Goal: Task Accomplishment & Management: Complete application form

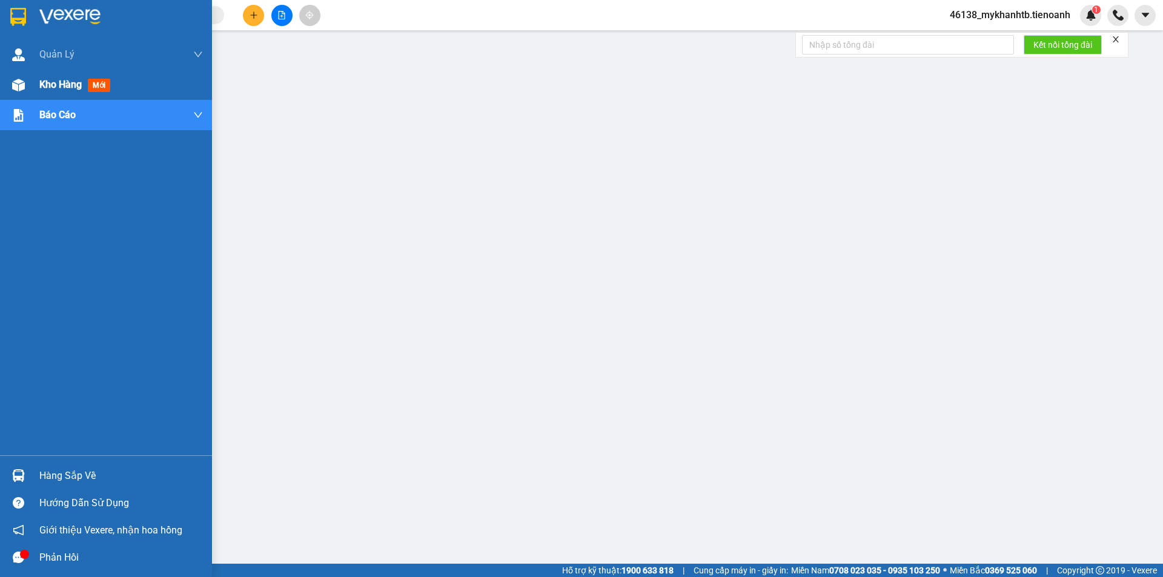
click at [19, 95] on div at bounding box center [18, 84] width 21 height 21
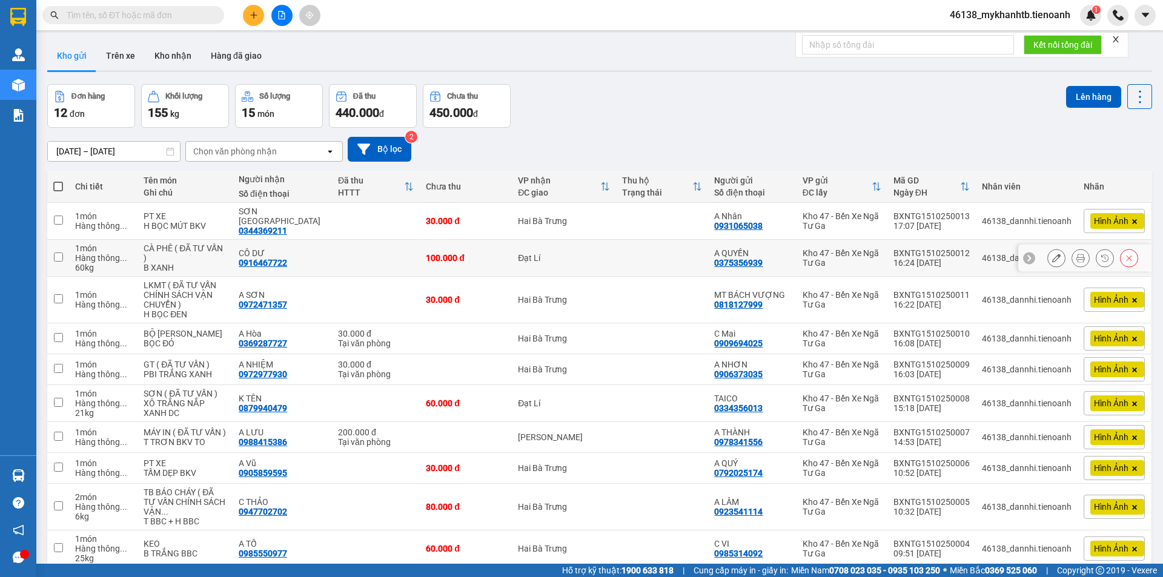
click at [562, 256] on div "Đạt Lí" at bounding box center [564, 258] width 92 height 10
checkbox input "true"
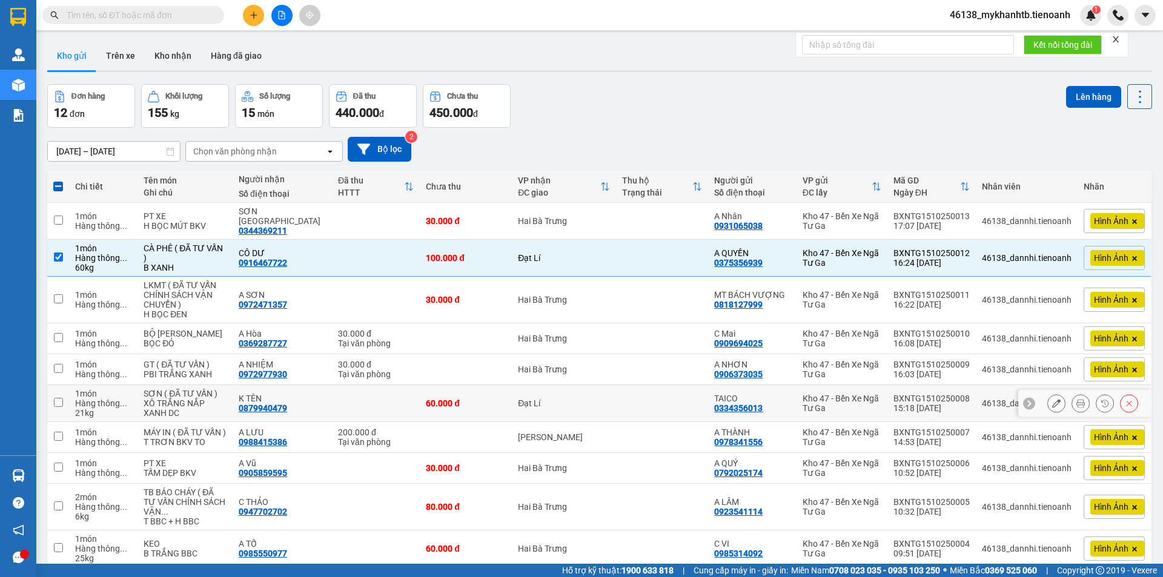
click at [552, 386] on td "Đạt Lí" at bounding box center [564, 403] width 104 height 37
checkbox input "true"
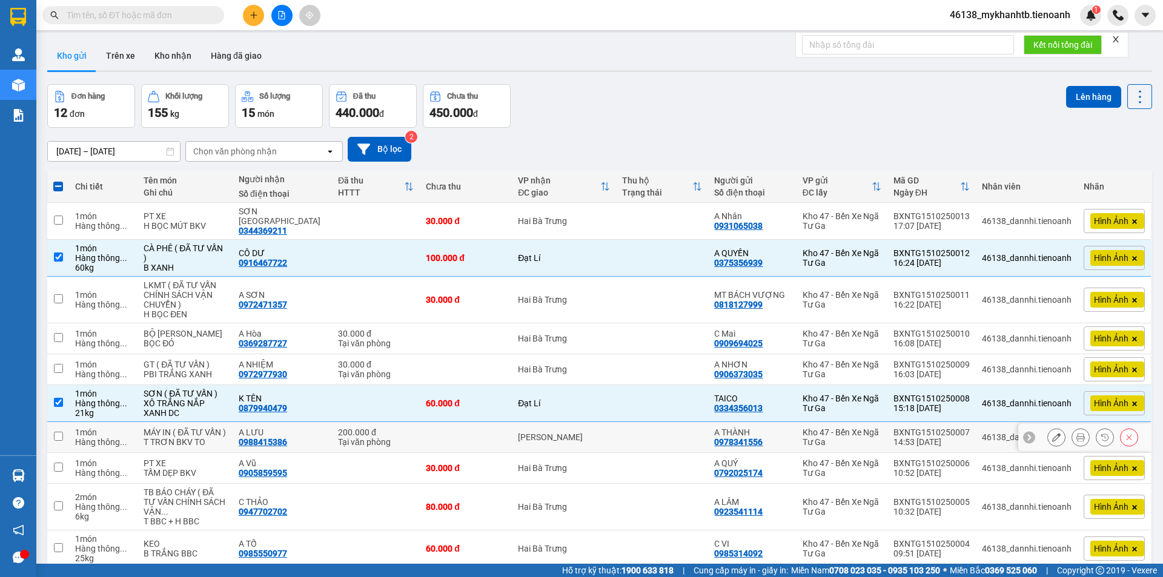
click at [539, 435] on td "[PERSON_NAME]" at bounding box center [564, 437] width 104 height 31
checkbox input "true"
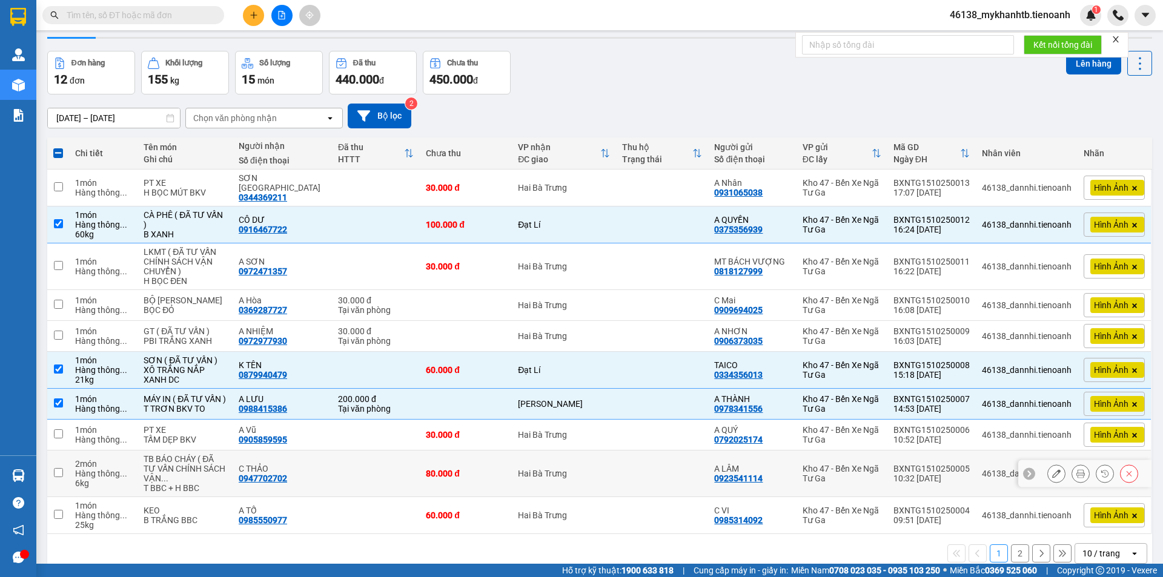
scroll to position [63, 0]
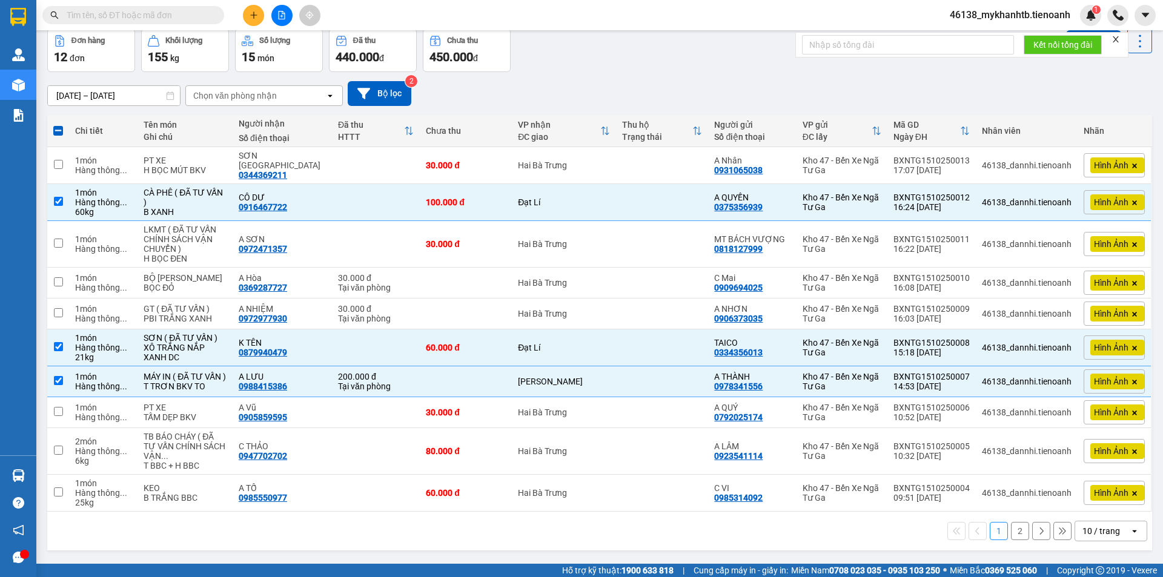
click at [1129, 531] on icon "open" at bounding box center [1134, 531] width 10 height 10
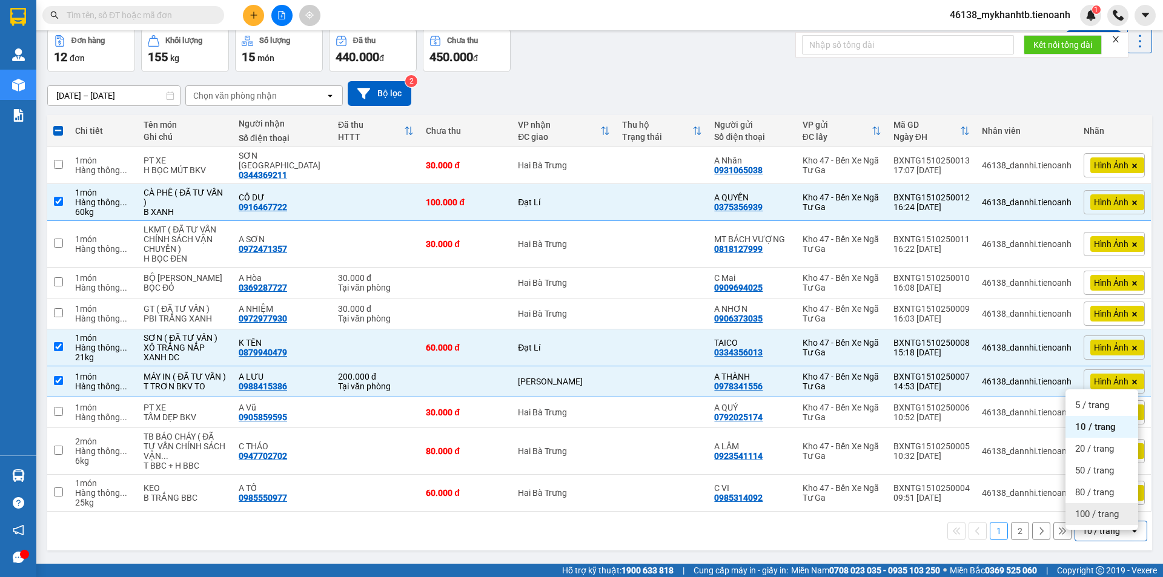
click at [1103, 510] on span "100 / trang" at bounding box center [1097, 514] width 44 height 12
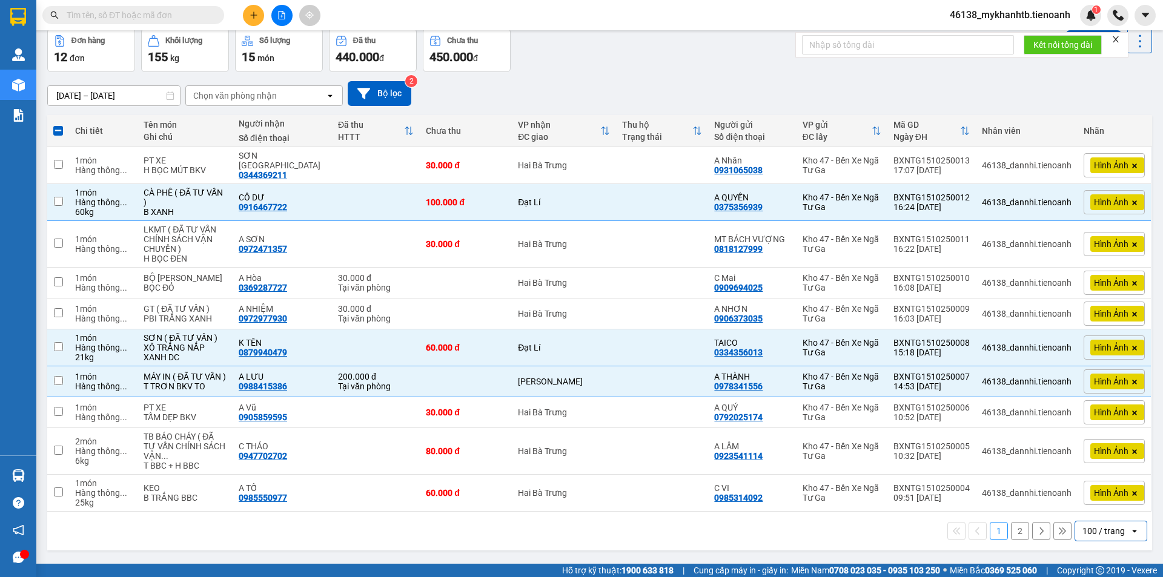
checkbox input "false"
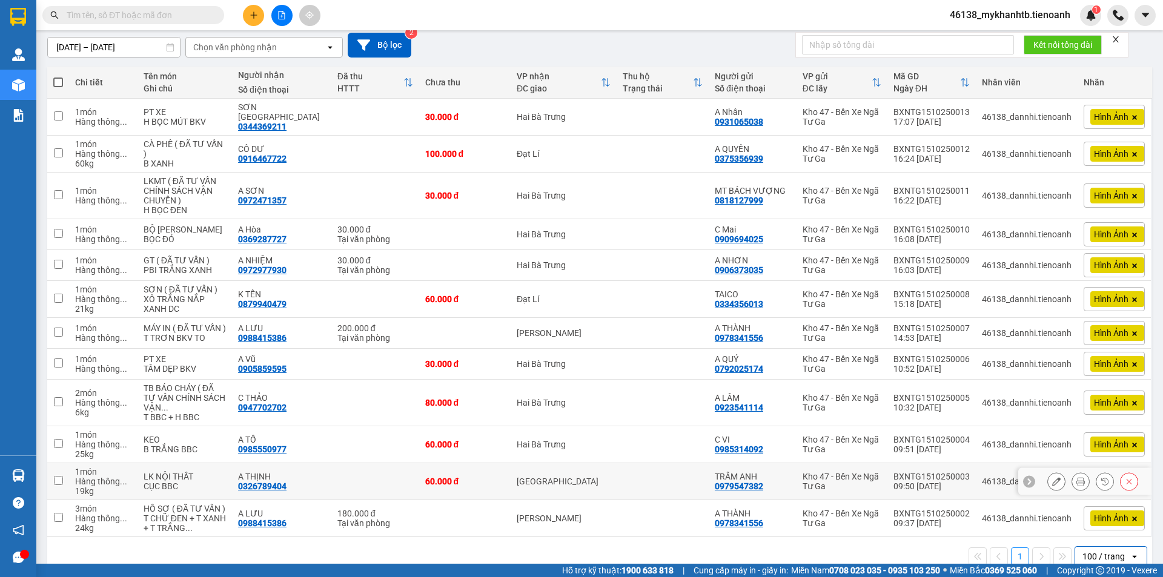
scroll to position [147, 0]
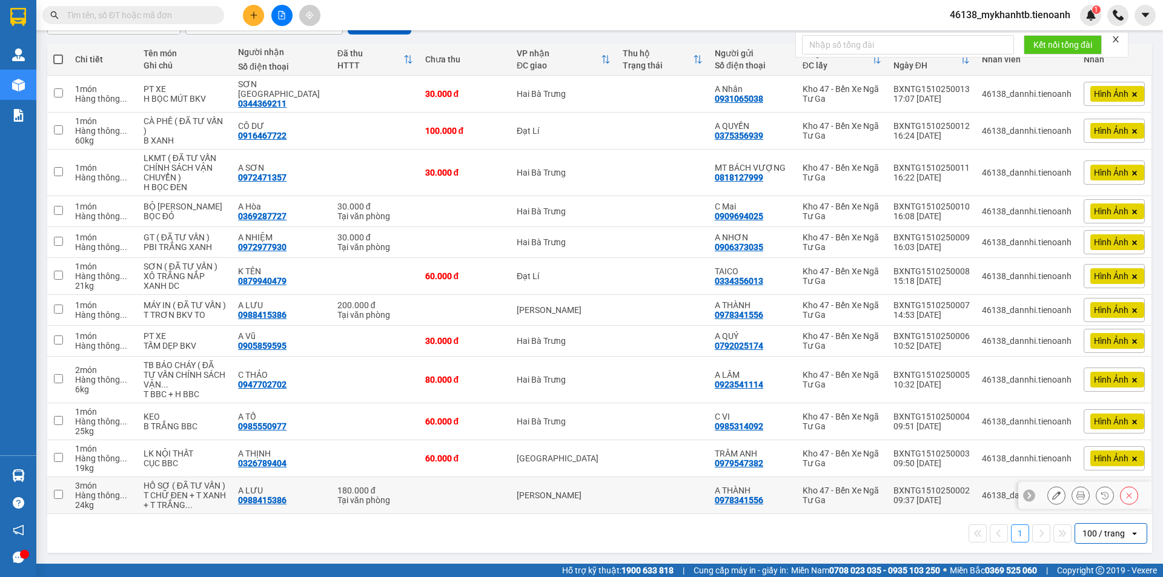
click at [578, 496] on td "[PERSON_NAME]" at bounding box center [563, 495] width 106 height 37
checkbox input "true"
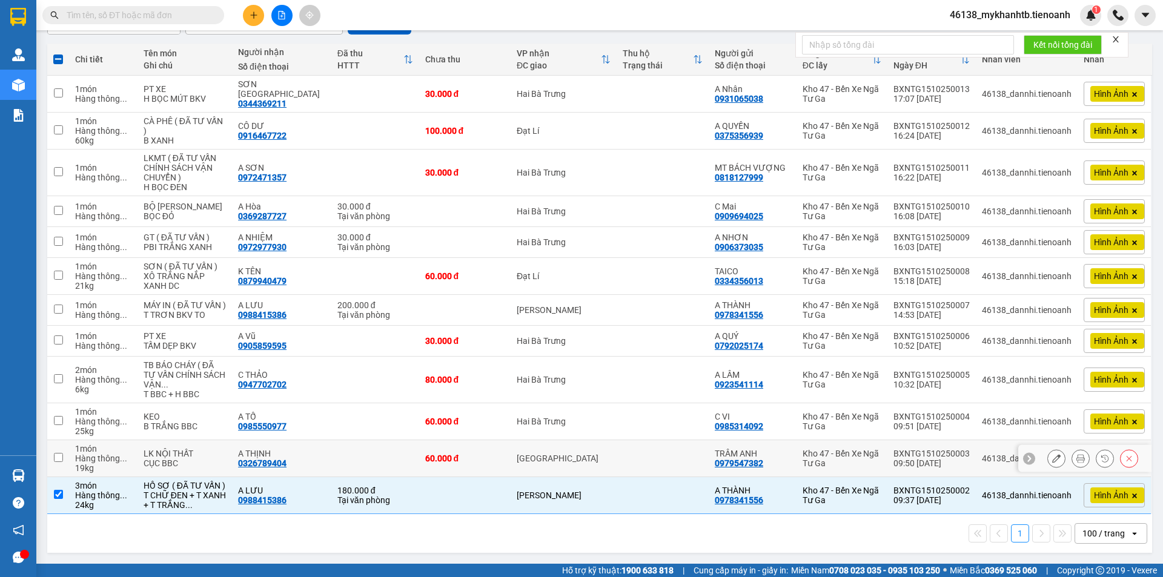
click at [565, 462] on td "[GEOGRAPHIC_DATA]" at bounding box center [563, 458] width 106 height 37
checkbox input "true"
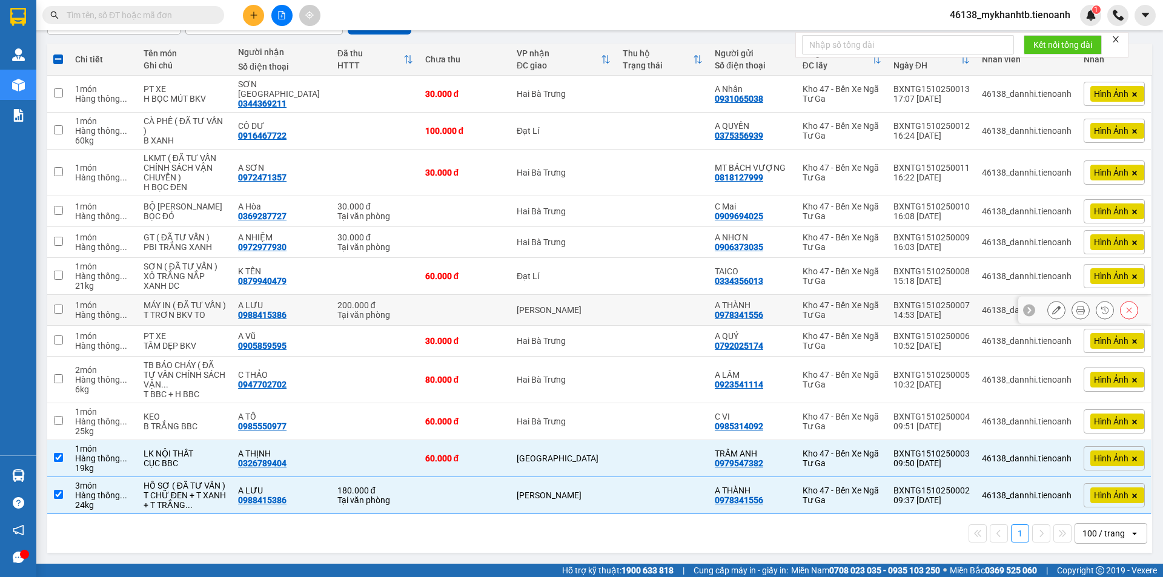
drag, startPoint x: 561, startPoint y: 294, endPoint x: 562, endPoint y: 248, distance: 45.4
click at [562, 305] on div "[PERSON_NAME]" at bounding box center [563, 310] width 94 height 10
checkbox input "true"
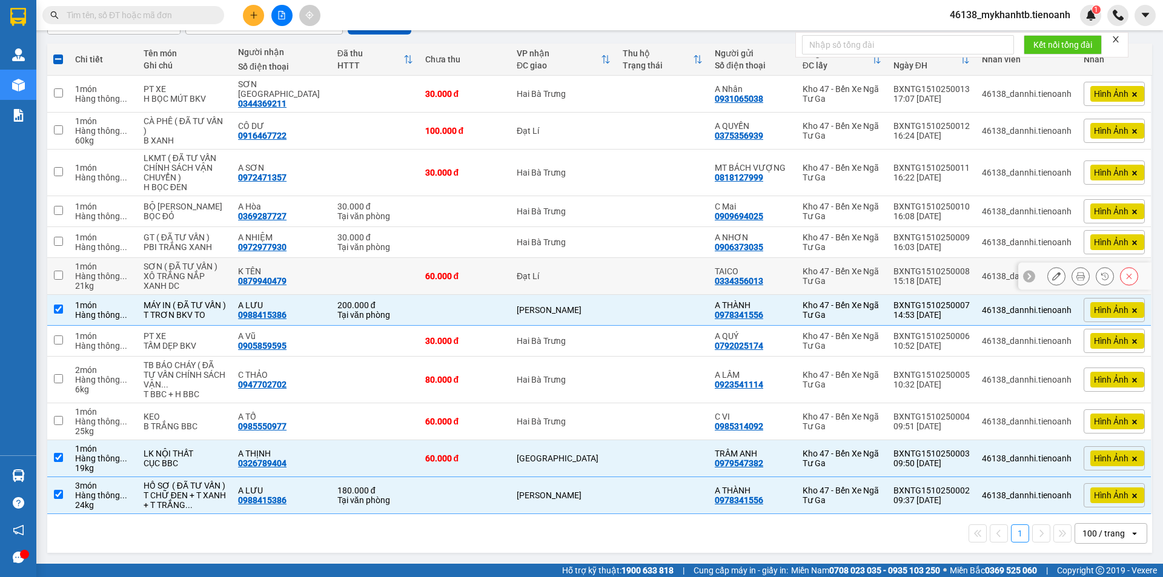
click at [562, 258] on td "Đạt Lí" at bounding box center [563, 276] width 106 height 37
checkbox input "true"
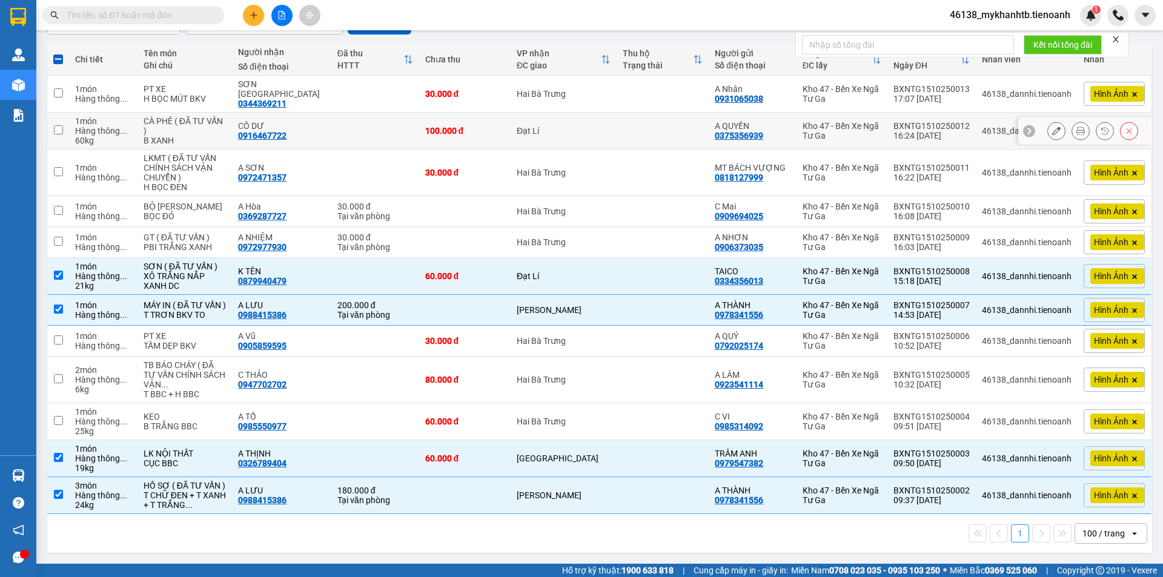
click at [576, 113] on td "Đạt Lí" at bounding box center [563, 131] width 106 height 37
checkbox input "true"
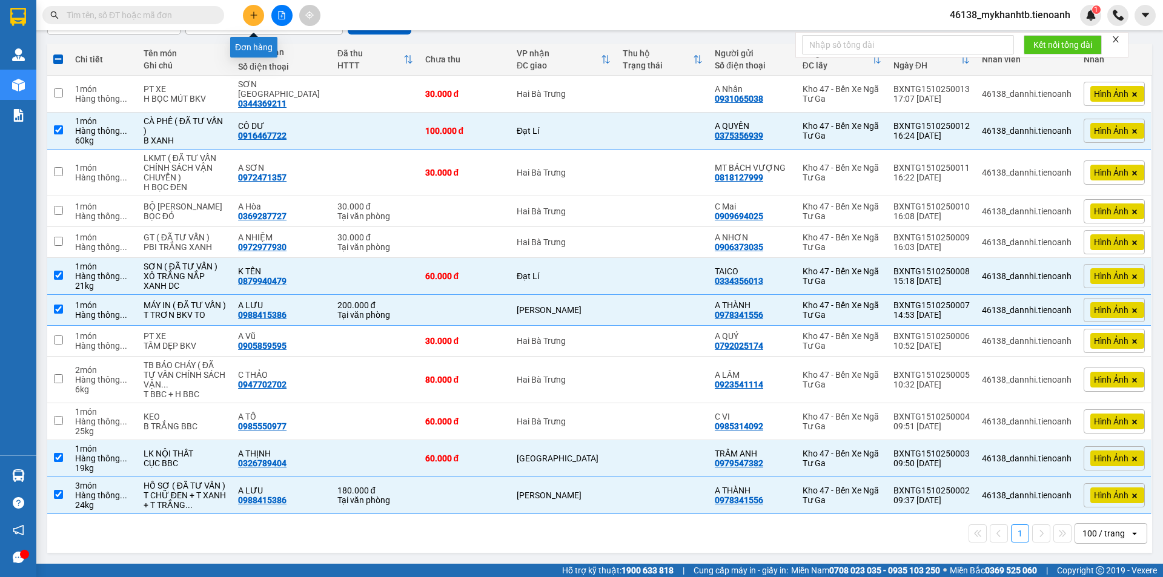
click at [251, 15] on icon "plus" at bounding box center [253, 15] width 7 height 1
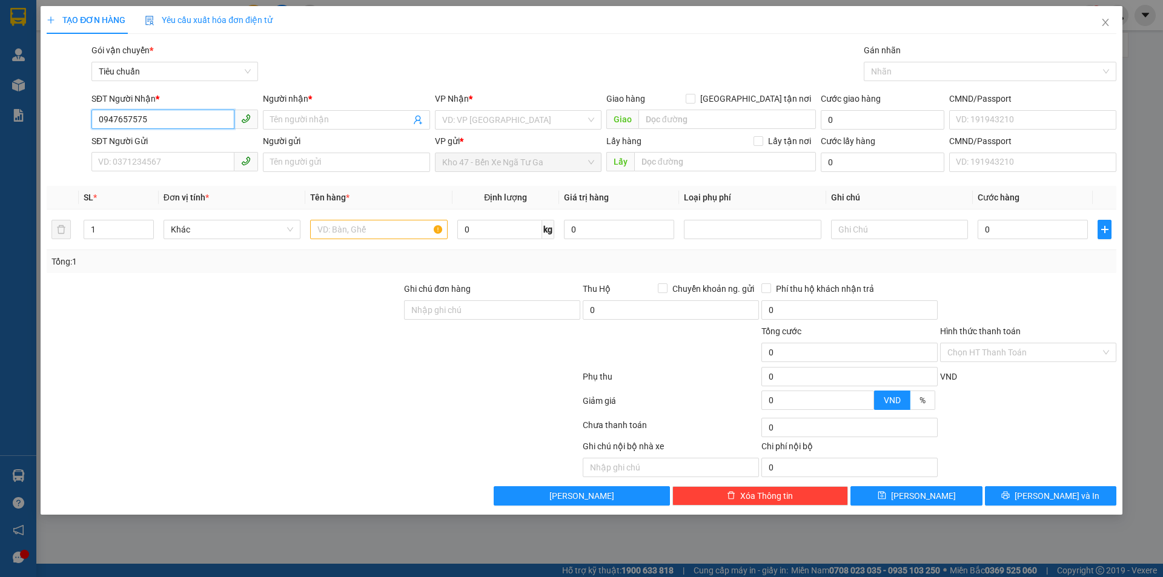
type input "0947657575"
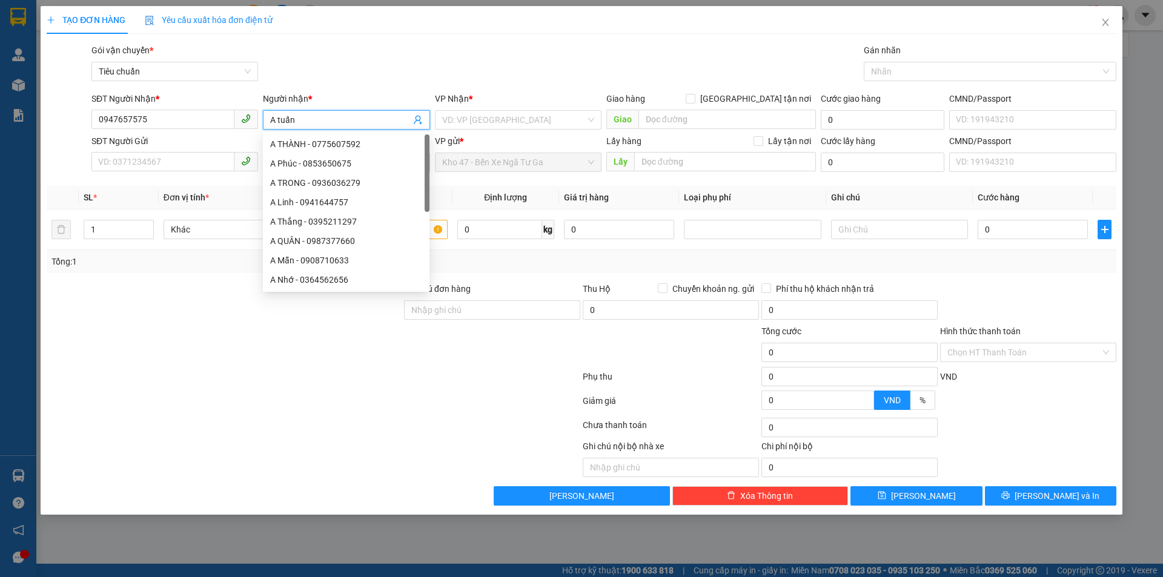
type input "A tuấn"
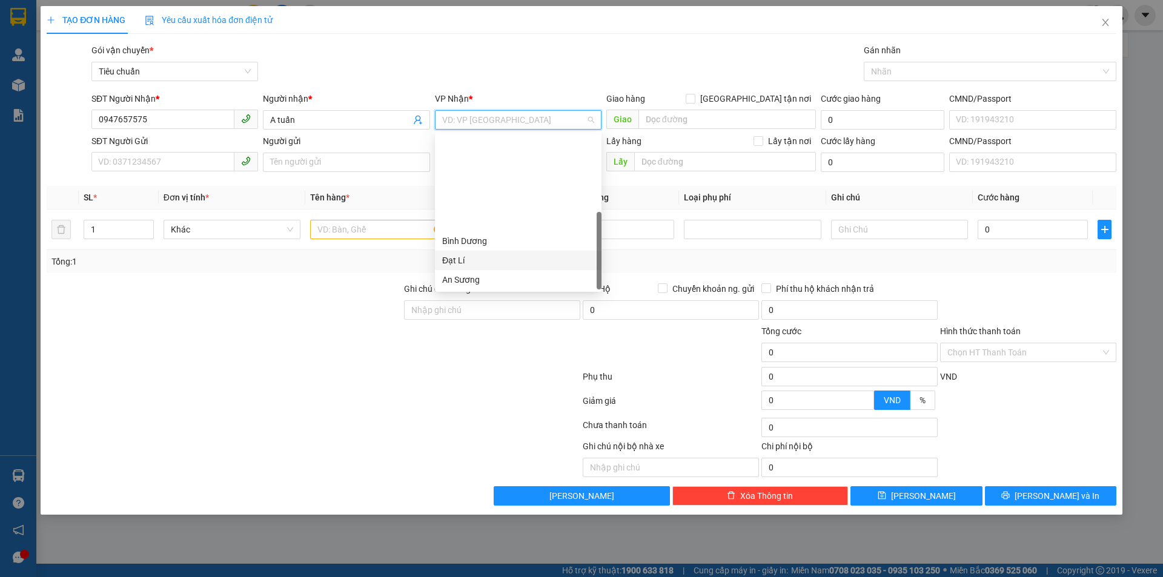
scroll to position [116, 0]
drag, startPoint x: 491, startPoint y: 179, endPoint x: 394, endPoint y: 148, distance: 101.9
click at [490, 179] on div "Hai Bà Trưng" at bounding box center [518, 182] width 152 height 13
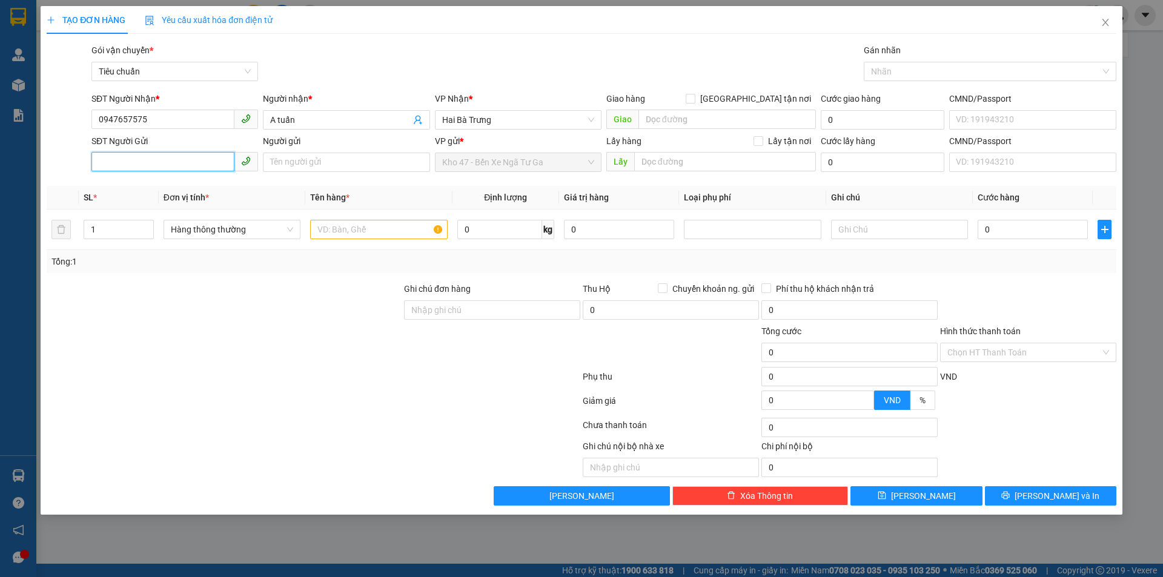
click at [138, 156] on input "SĐT Người Gửi" at bounding box center [162, 161] width 143 height 19
click at [208, 192] on div "0898540109 - BEYONO" at bounding box center [175, 186] width 152 height 13
type input "0898540109"
type input "BEYONO"
type input "40.000"
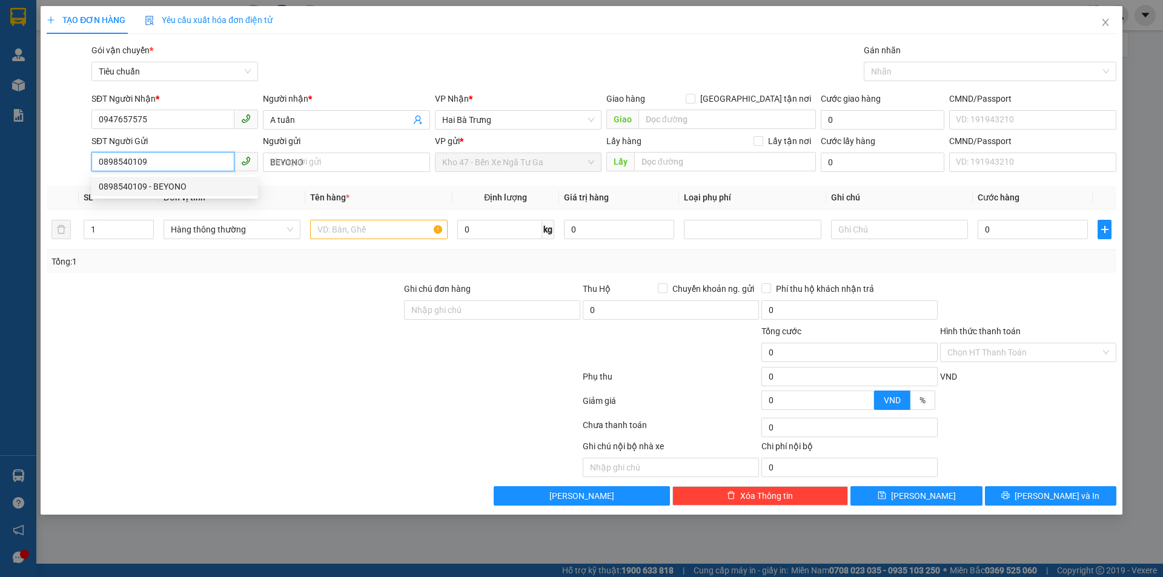
type input "40.000"
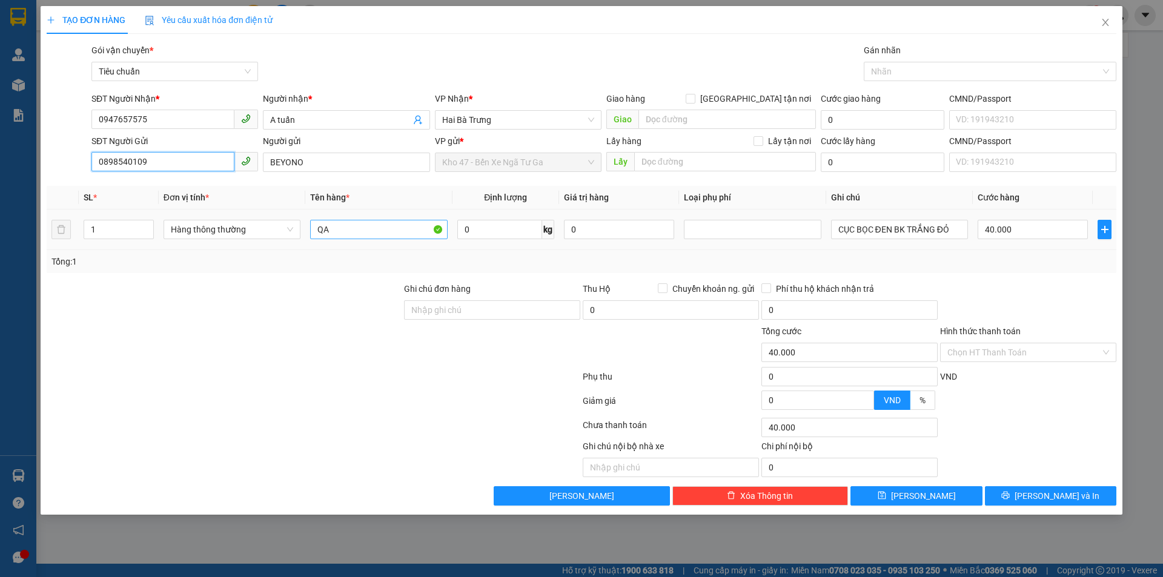
type input "0898540109"
drag, startPoint x: 335, startPoint y: 227, endPoint x: 249, endPoint y: 229, distance: 86.6
click at [240, 229] on tr "1 Hàng thông thường QA 0 kg 0 CỤC BỌC ĐEN BK TRẮNG ĐỎ 40.000" at bounding box center [581, 229] width 1069 height 41
type input "v"
type input "G"
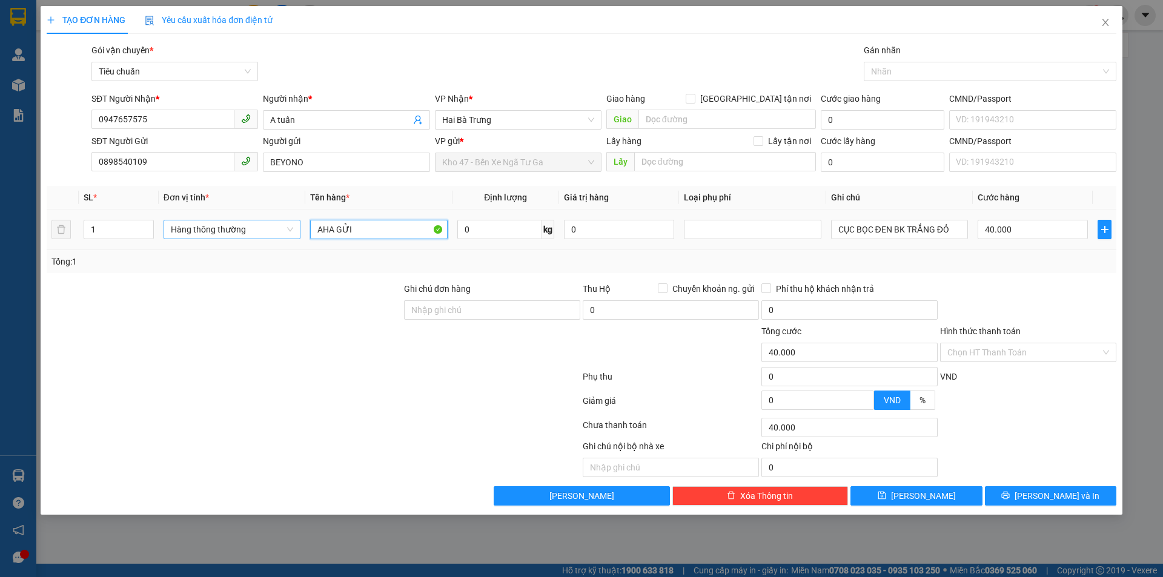
type input "AHA GỬI"
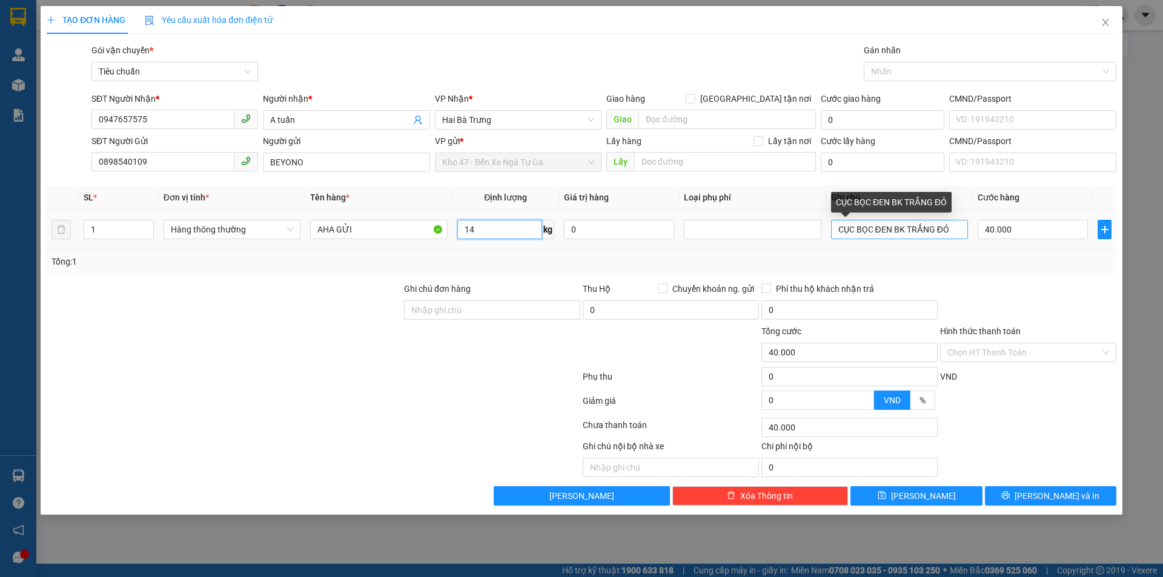
type input "14"
drag, startPoint x: 871, startPoint y: 233, endPoint x: 699, endPoint y: 223, distance: 172.9
click at [699, 223] on tr "1 Hàng thông thường AHA GỬI 14 kg 0 CỤC BỌC ĐEN BK TRẮNG ĐỎ 40.000" at bounding box center [581, 229] width 1069 height 41
type input "50.000"
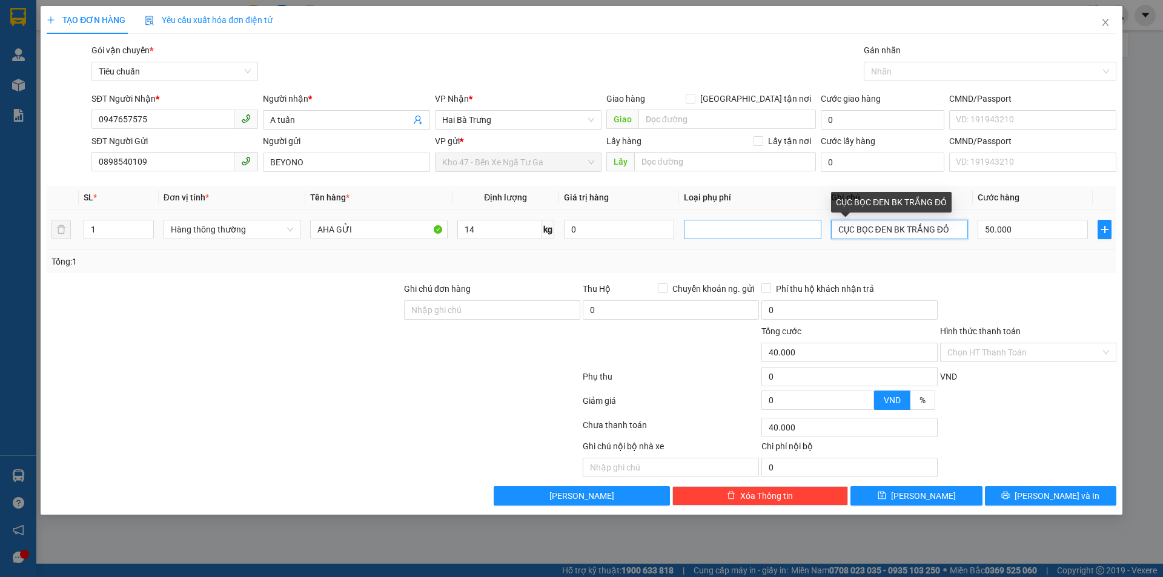
type input "50.000"
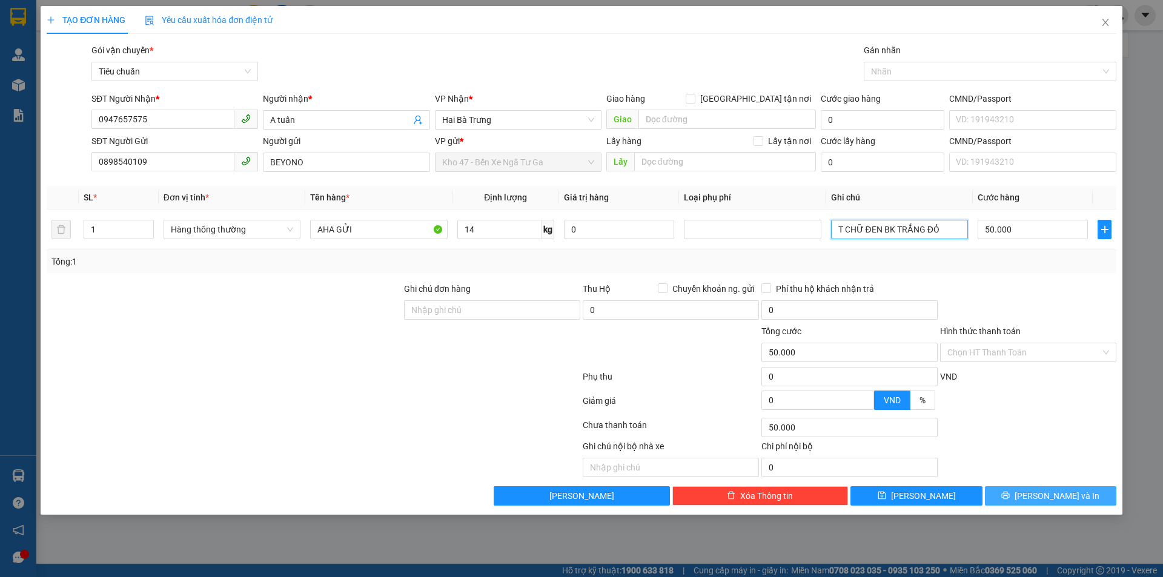
type input "T CHỮ ĐEN BK TRẮNG ĐỎ"
click at [1037, 487] on button "[PERSON_NAME] và In" at bounding box center [1050, 495] width 131 height 19
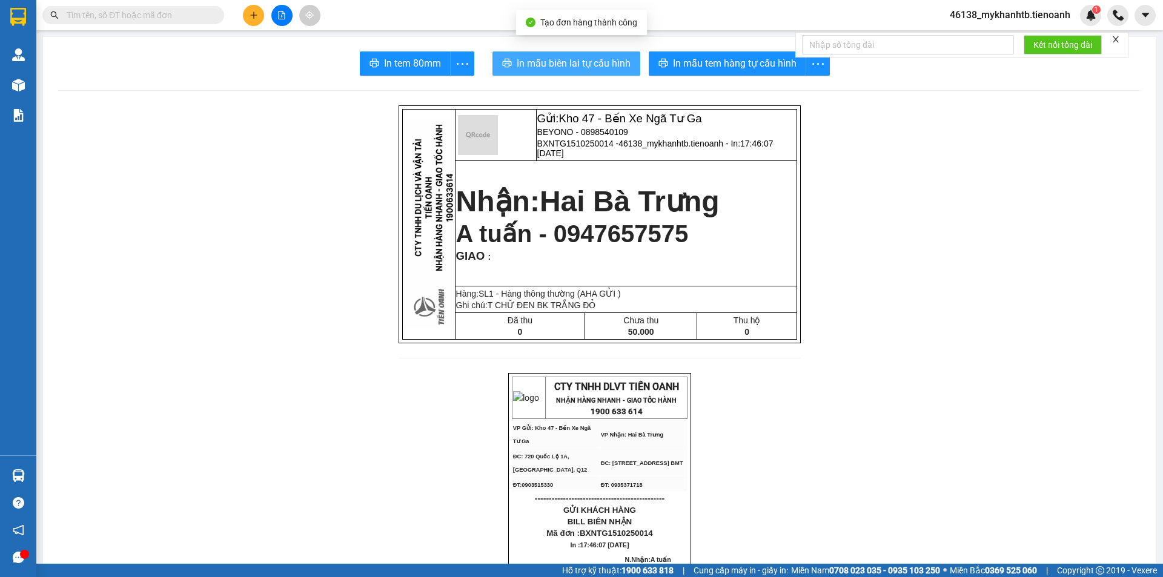
click at [579, 73] on button "In mẫu biên lai tự cấu hình" at bounding box center [566, 63] width 148 height 24
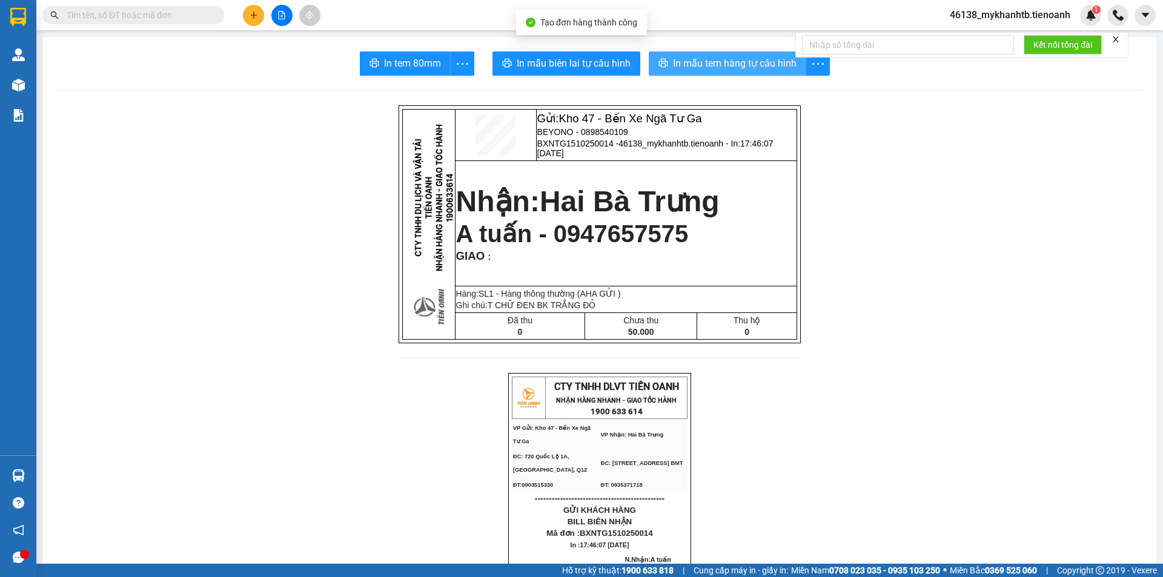
click at [722, 57] on div "In mẫu tem hàng tự cấu hình" at bounding box center [738, 63] width 181 height 24
click at [777, 71] on span "In mẫu tem hàng tự cấu hình" at bounding box center [735, 63] width 124 height 15
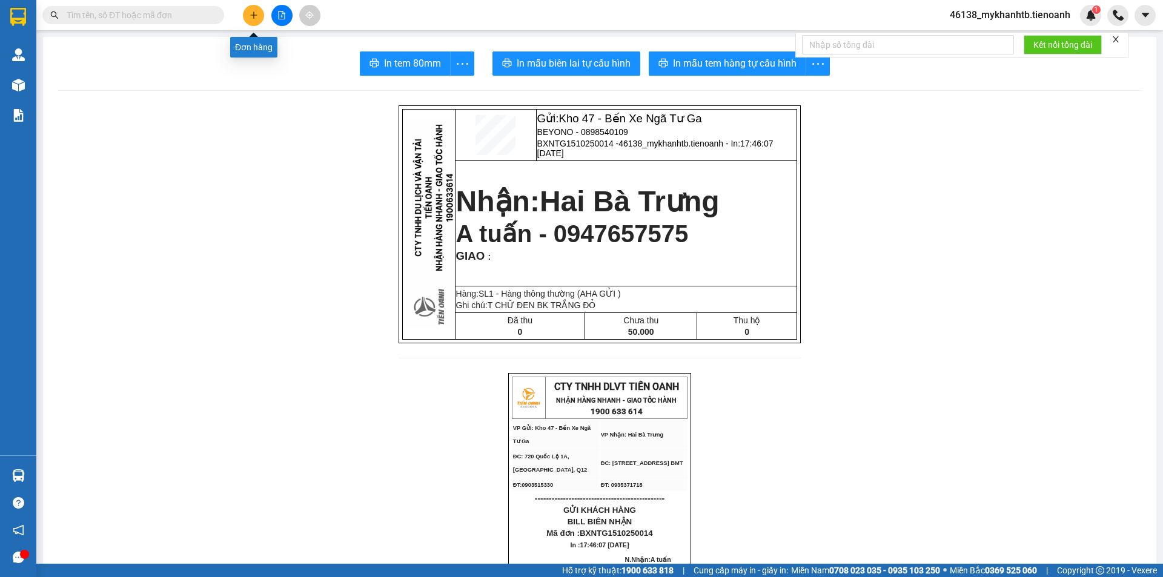
click at [255, 13] on icon "plus" at bounding box center [253, 15] width 8 height 8
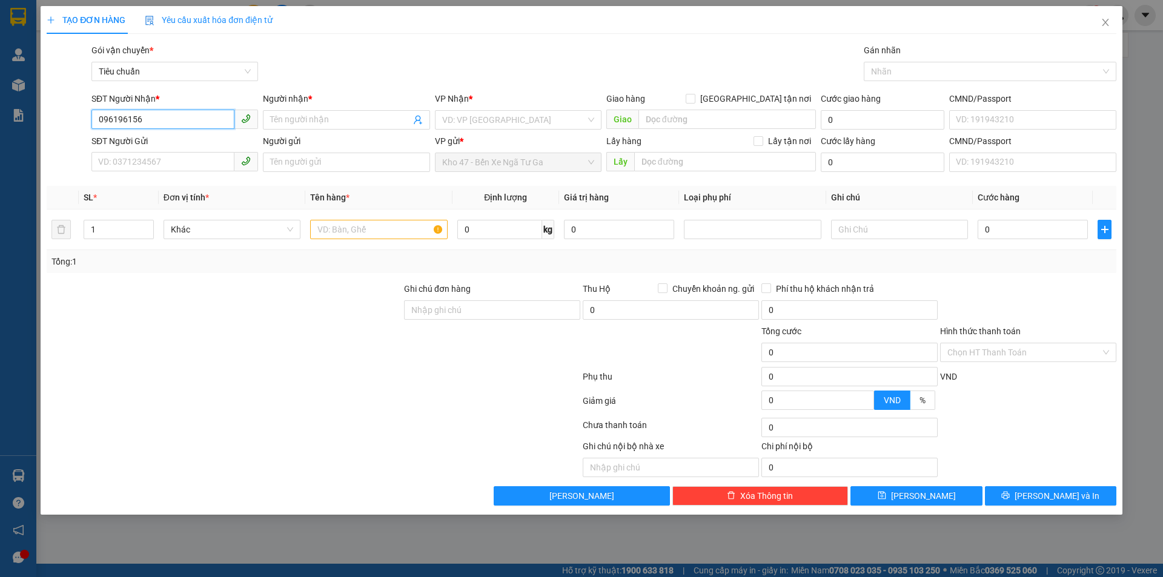
type input "0961961568"
click at [209, 151] on div "0961961568 - A LAI" at bounding box center [174, 143] width 167 height 19
type input "A LAI"
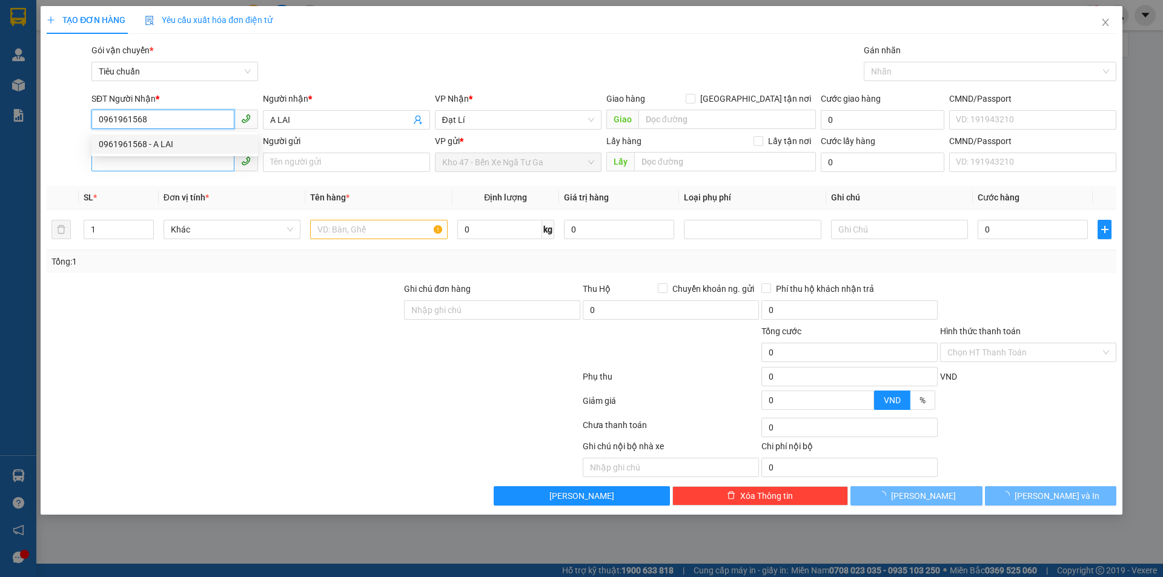
type input "0961961568"
type input "60.000"
click at [204, 165] on input "SĐT Người Gửi" at bounding box center [162, 161] width 143 height 19
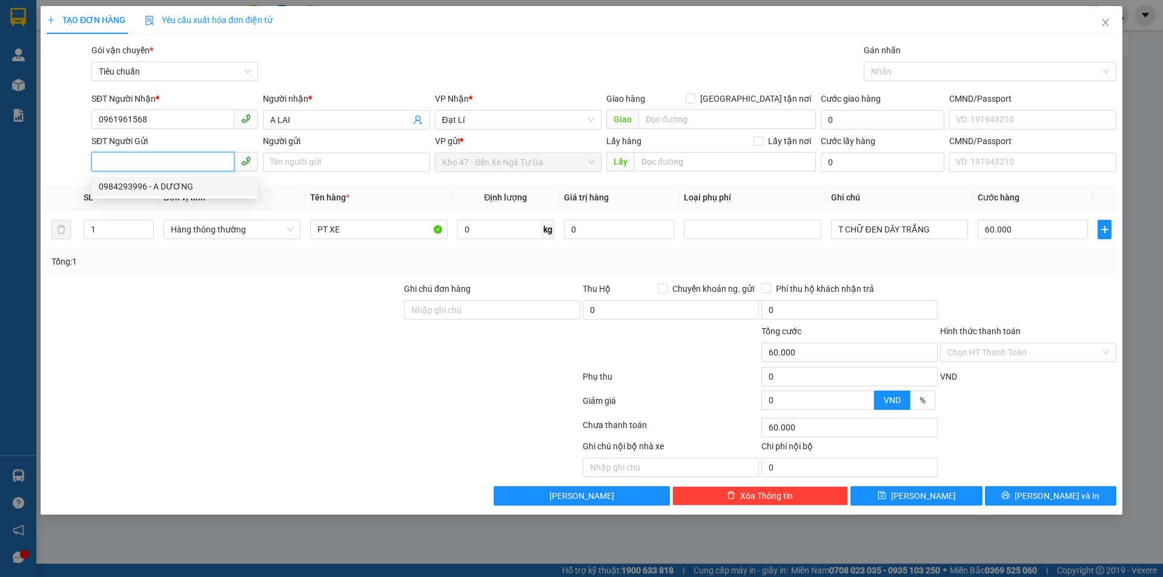
click at [164, 192] on div "0984293996 - A DƯƠNG" at bounding box center [175, 186] width 152 height 13
type input "0984293996"
type input "A DƯƠNG"
click at [64, 229] on tr "1 Hàng thông thường PT XE 0 kg 0 T CHỮ ĐEN DÂY TRẮNG 60.000" at bounding box center [581, 229] width 1069 height 41
type input "2"
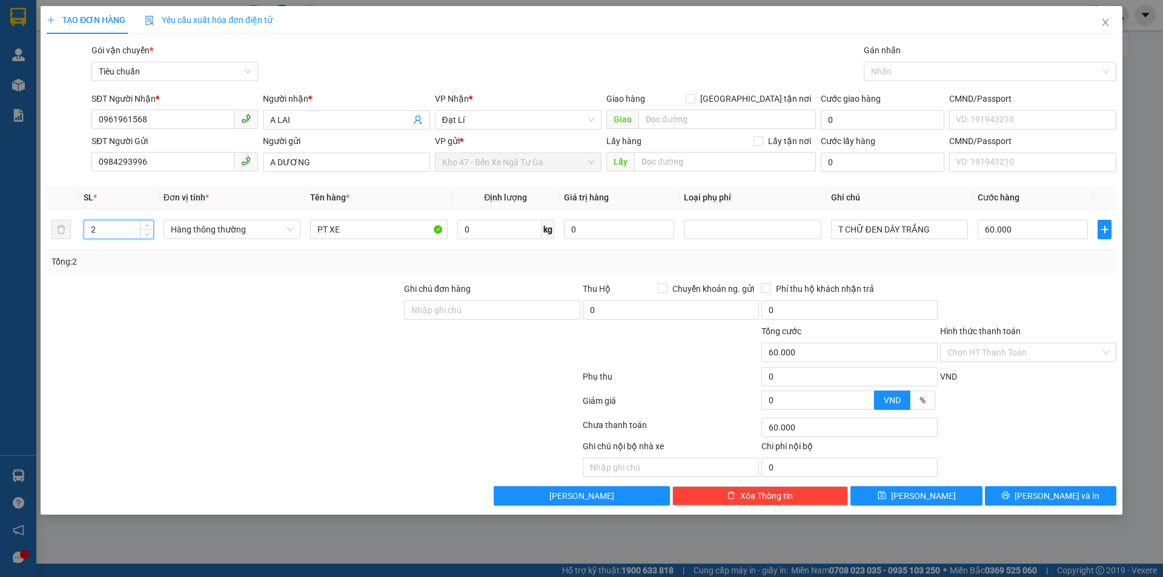
click at [234, 350] on div at bounding box center [223, 346] width 357 height 42
type input "0"
click at [504, 236] on input "0" at bounding box center [499, 229] width 85 height 19
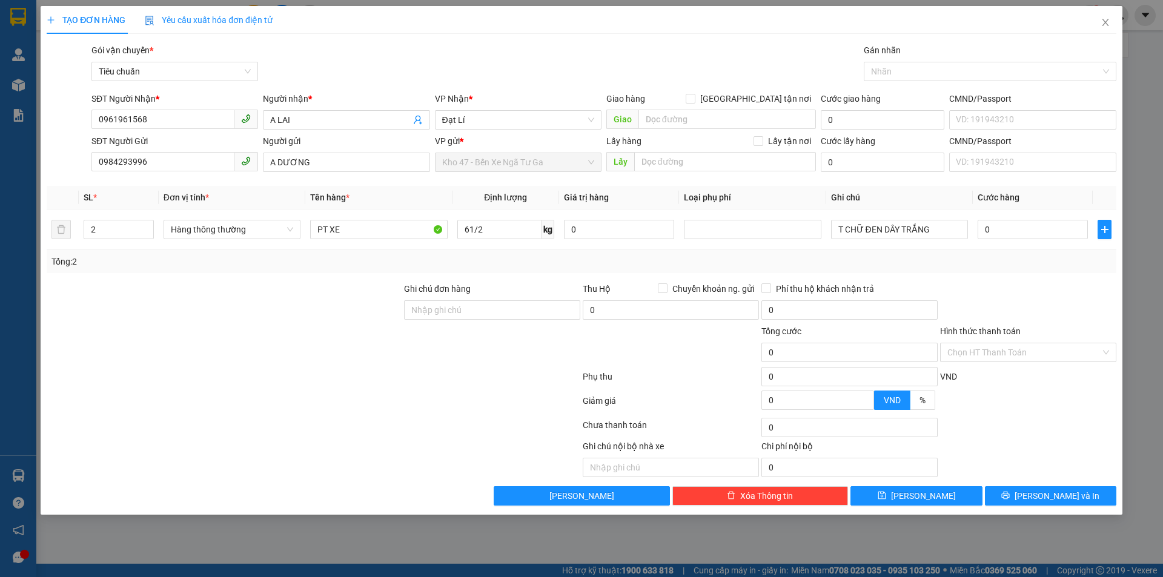
type input "31"
click at [528, 279] on div "Transit Pickup Surcharge Ids Transit Deliver Surcharge Ids Transit Deliver Surc…" at bounding box center [581, 275] width 1069 height 462
type input "70.000"
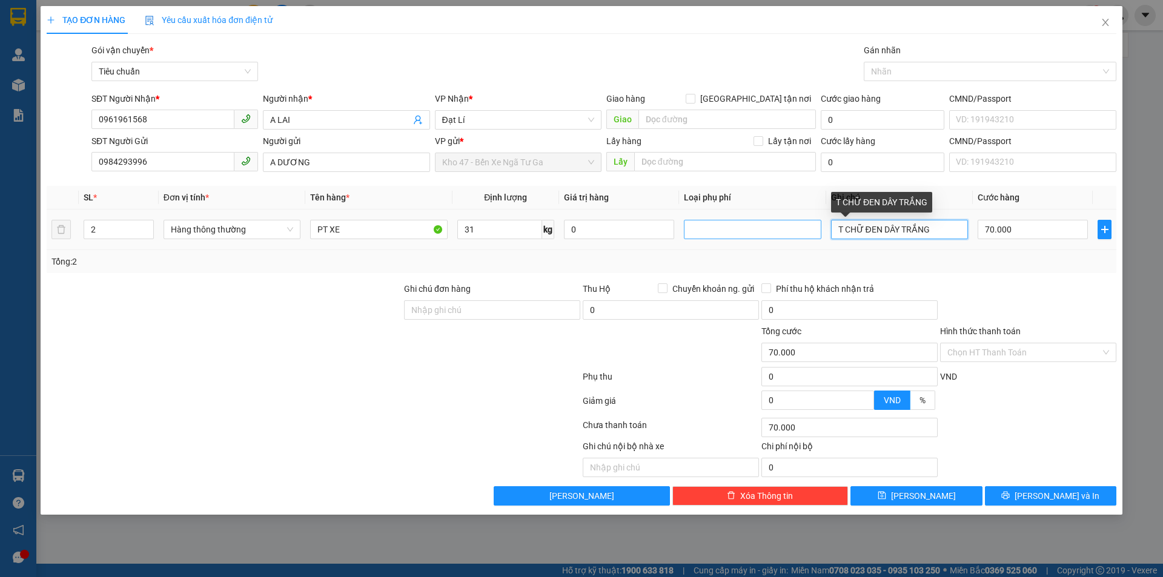
drag, startPoint x: 944, startPoint y: 237, endPoint x: 741, endPoint y: 236, distance: 203.4
click at [741, 236] on tr "2 Hàng thông thường PT XE 31 kg 0 T CHỮ ĐEN DÂY TRẮNG 70.000" at bounding box center [581, 229] width 1069 height 41
drag, startPoint x: 741, startPoint y: 236, endPoint x: 924, endPoint y: 228, distance: 183.6
click at [924, 228] on input "CỤC ĐEN +" at bounding box center [899, 229] width 137 height 19
type input "CỤC ĐEN + T CHỮ XNAH ĐỎ"
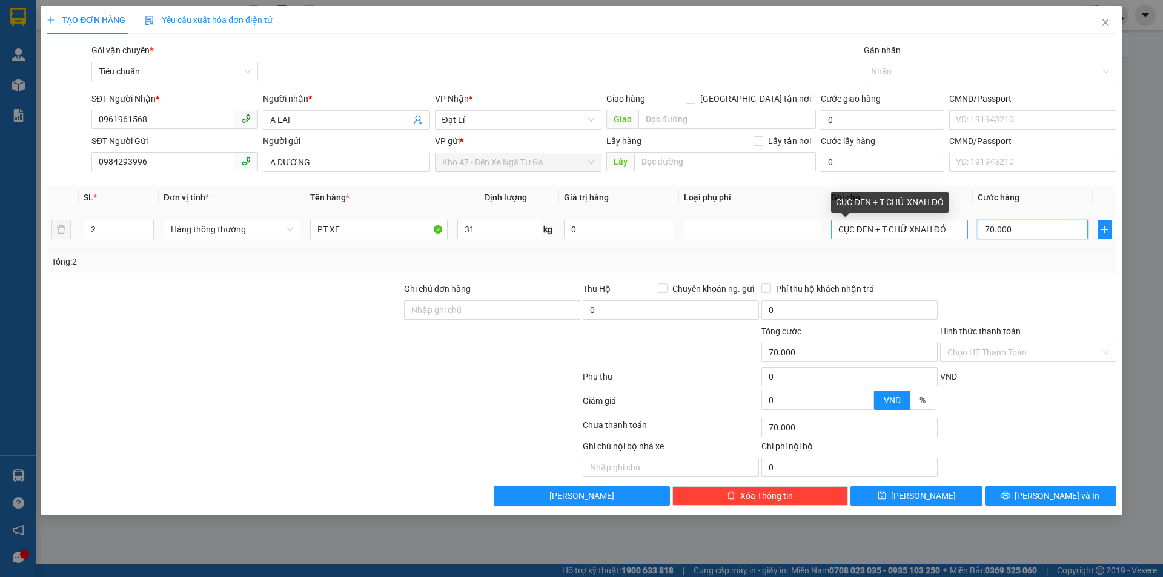
type input "1"
type input "14"
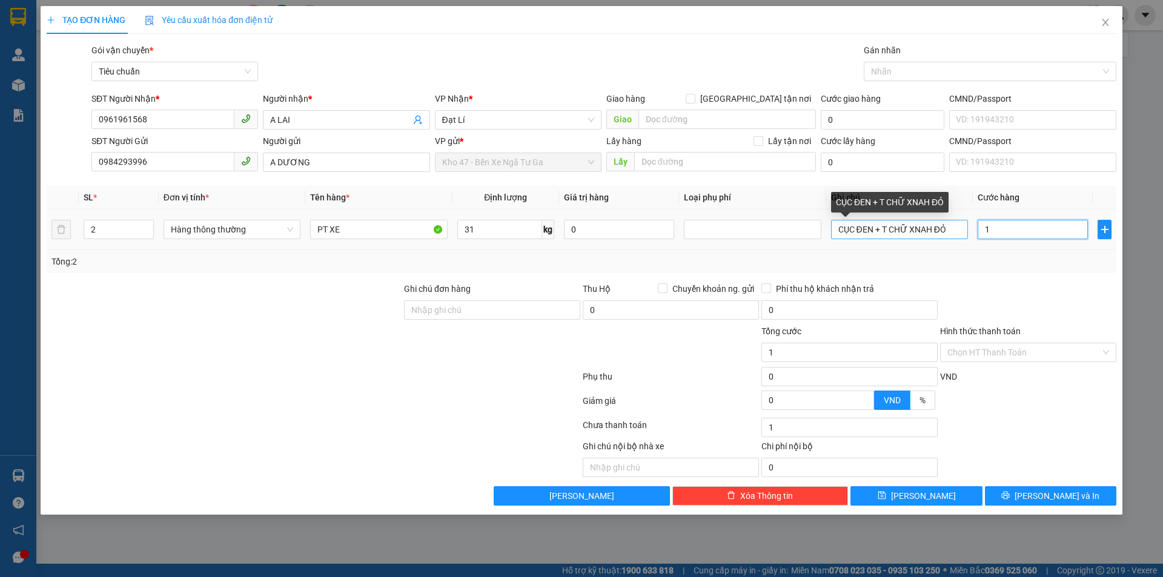
type input "14"
type input "140"
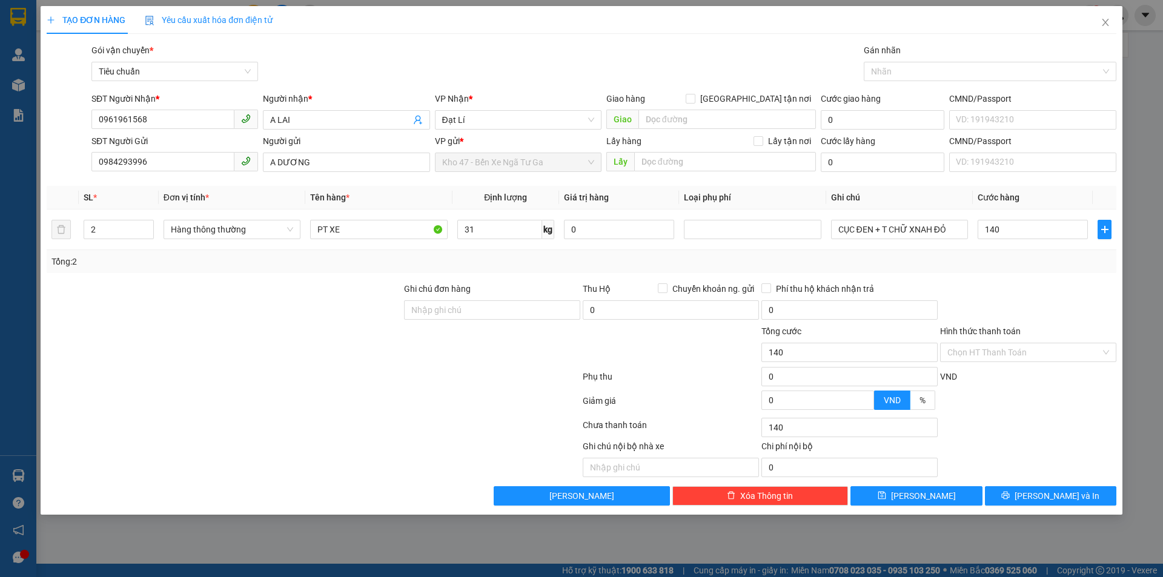
type input "140.000"
click at [1074, 311] on div at bounding box center [1028, 303] width 179 height 42
click at [1025, 496] on button "[PERSON_NAME] và In" at bounding box center [1050, 495] width 131 height 19
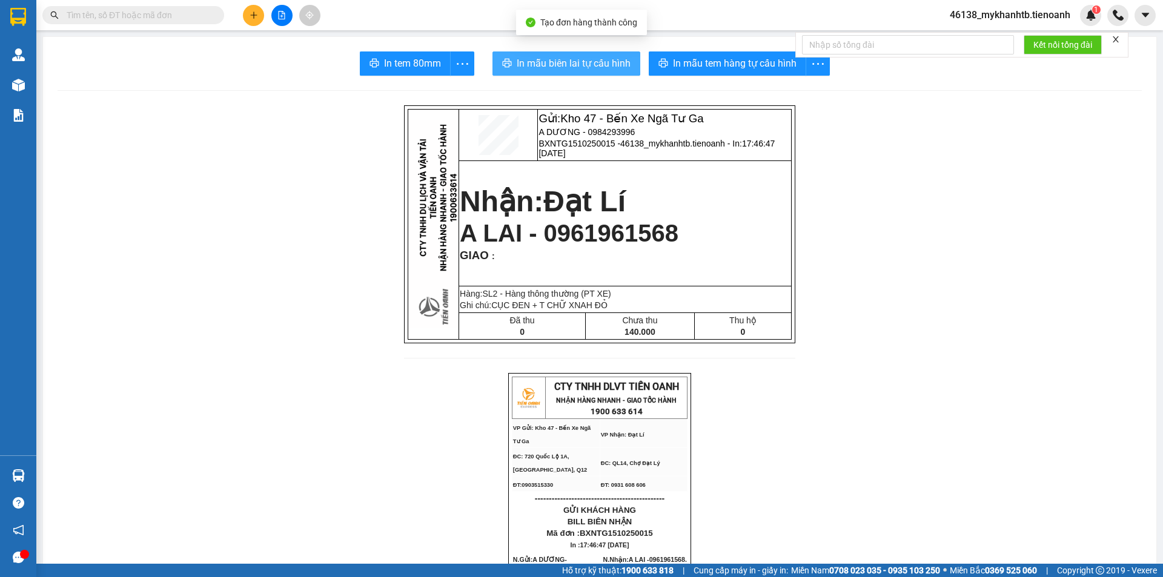
click at [567, 56] on span "In mẫu biên lai tự cấu hình" at bounding box center [573, 63] width 114 height 15
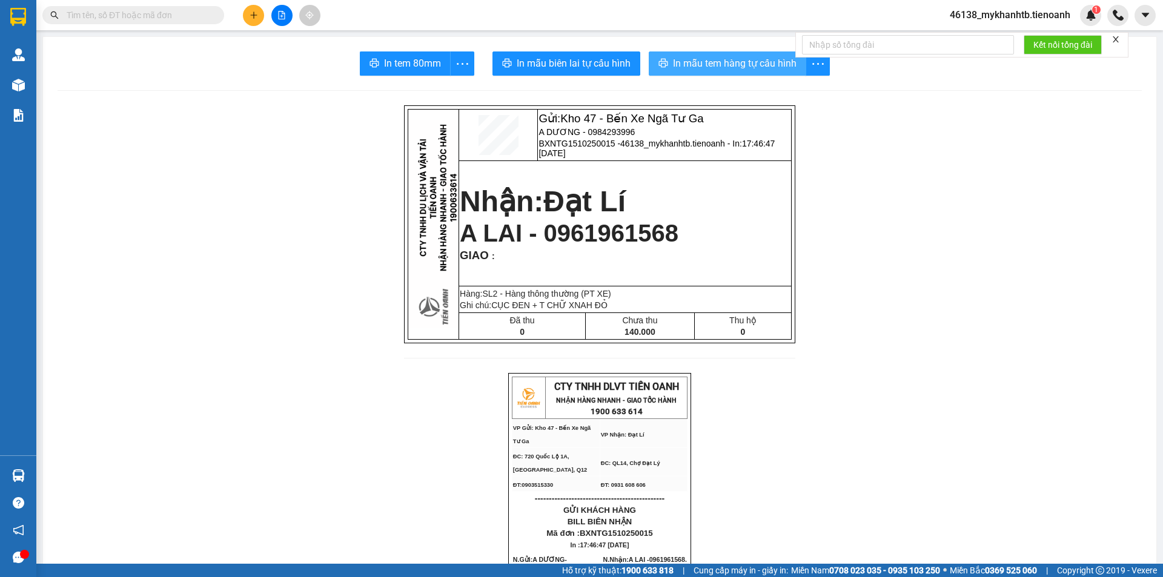
click at [704, 64] on span "In mẫu tem hàng tự cấu hình" at bounding box center [735, 63] width 124 height 15
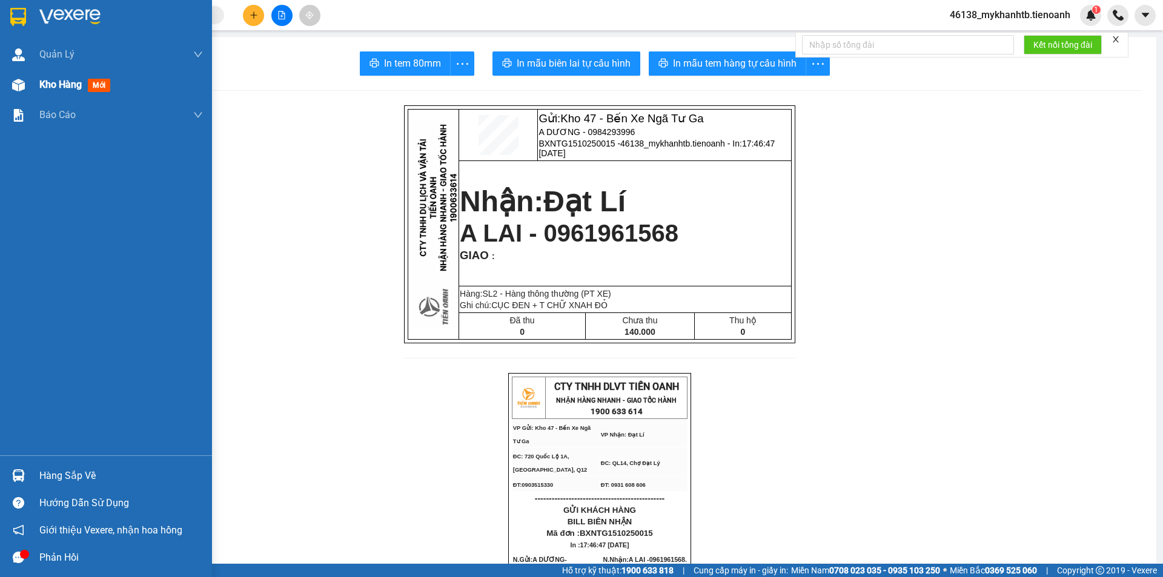
click at [15, 78] on div at bounding box center [18, 84] width 21 height 21
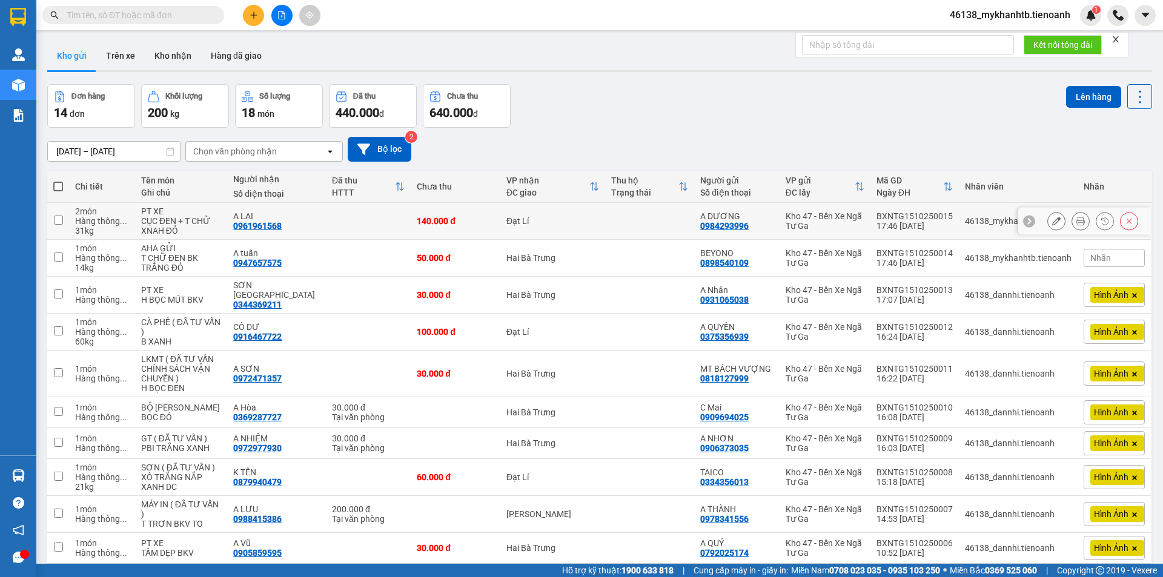
click at [569, 225] on div "Đạt Lí" at bounding box center [552, 221] width 93 height 10
checkbox input "true"
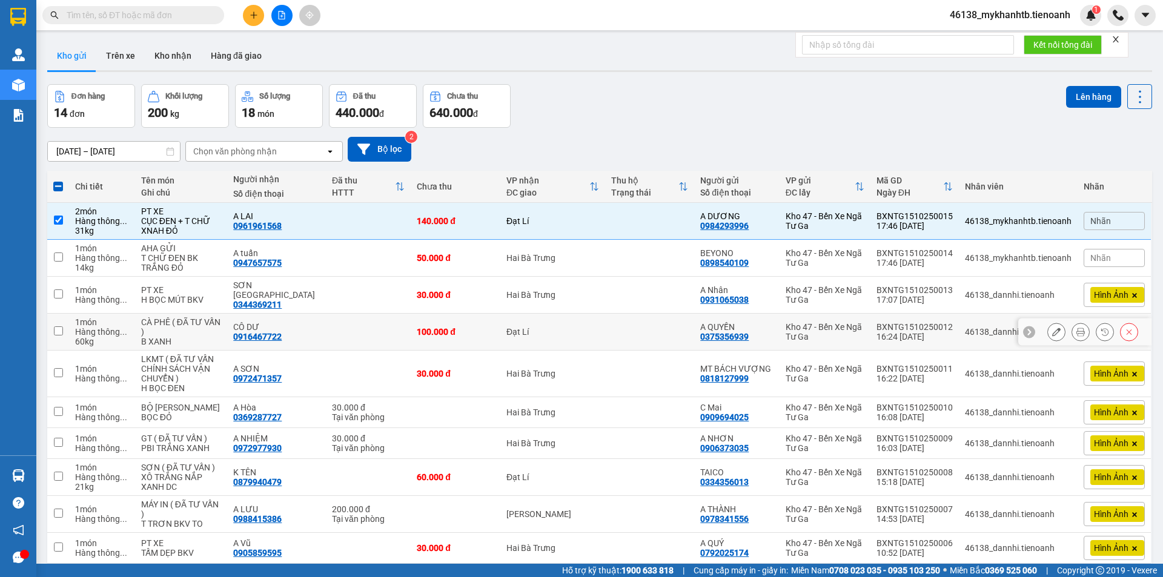
click at [553, 314] on td "Đạt Lí" at bounding box center [552, 332] width 105 height 37
checkbox input "true"
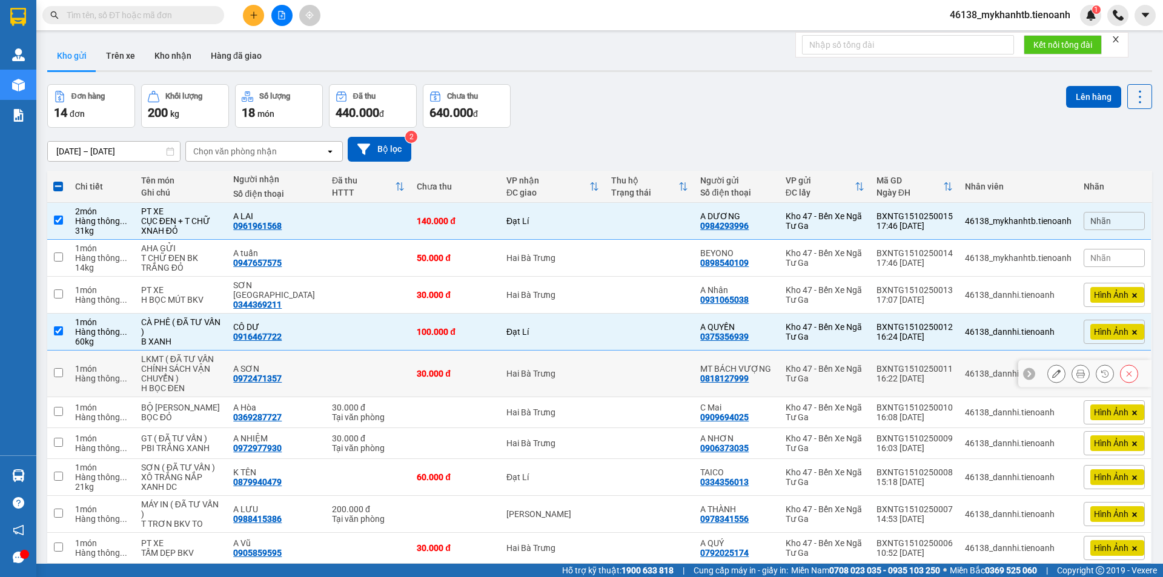
scroll to position [121, 0]
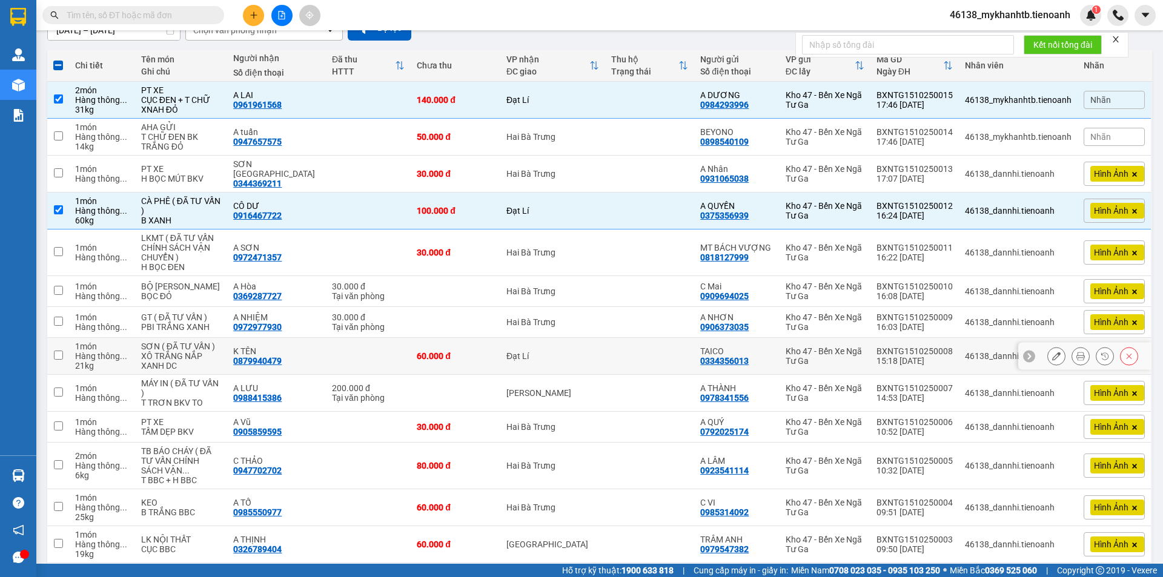
click at [535, 338] on td "Đạt Lí" at bounding box center [552, 356] width 105 height 37
checkbox input "true"
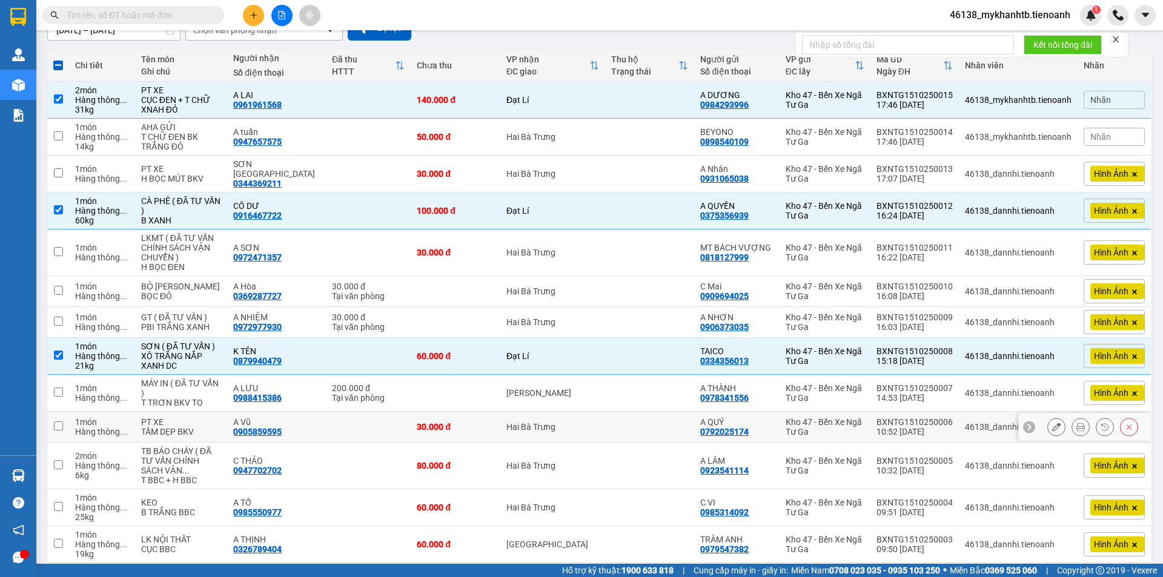
click at [566, 394] on div "[PERSON_NAME]" at bounding box center [552, 393] width 93 height 10
checkbox input "true"
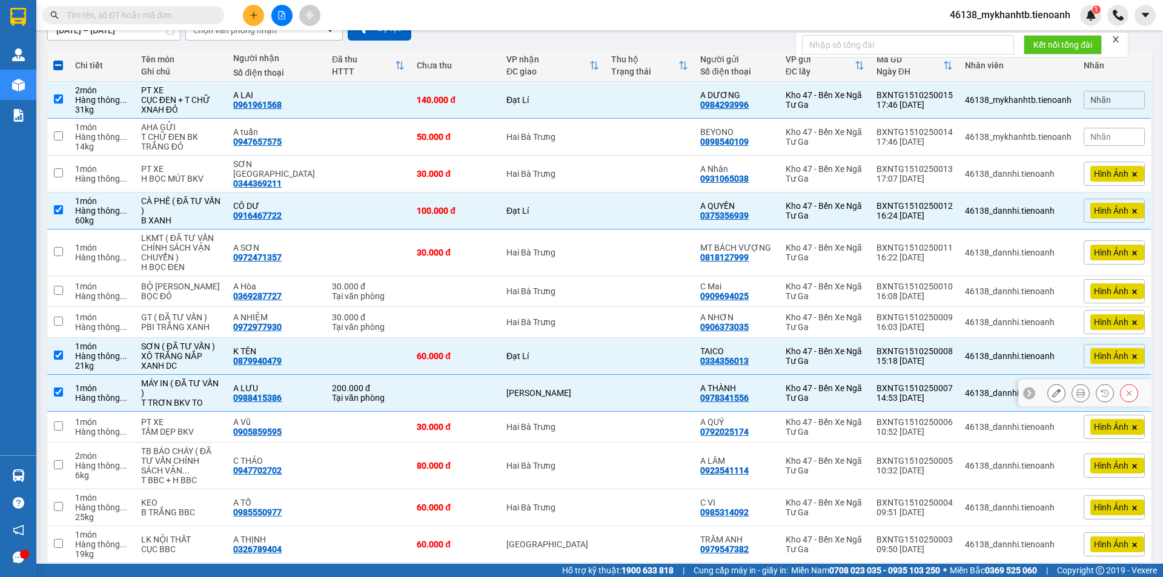
scroll to position [220, 0]
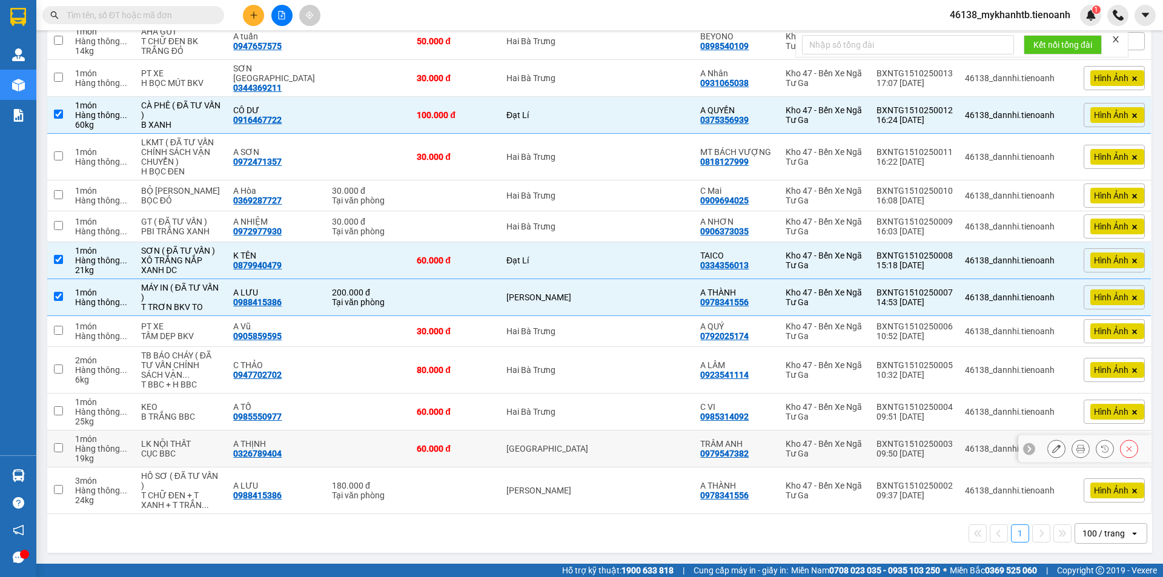
click at [578, 458] on td "[GEOGRAPHIC_DATA]" at bounding box center [552, 449] width 105 height 37
checkbox input "true"
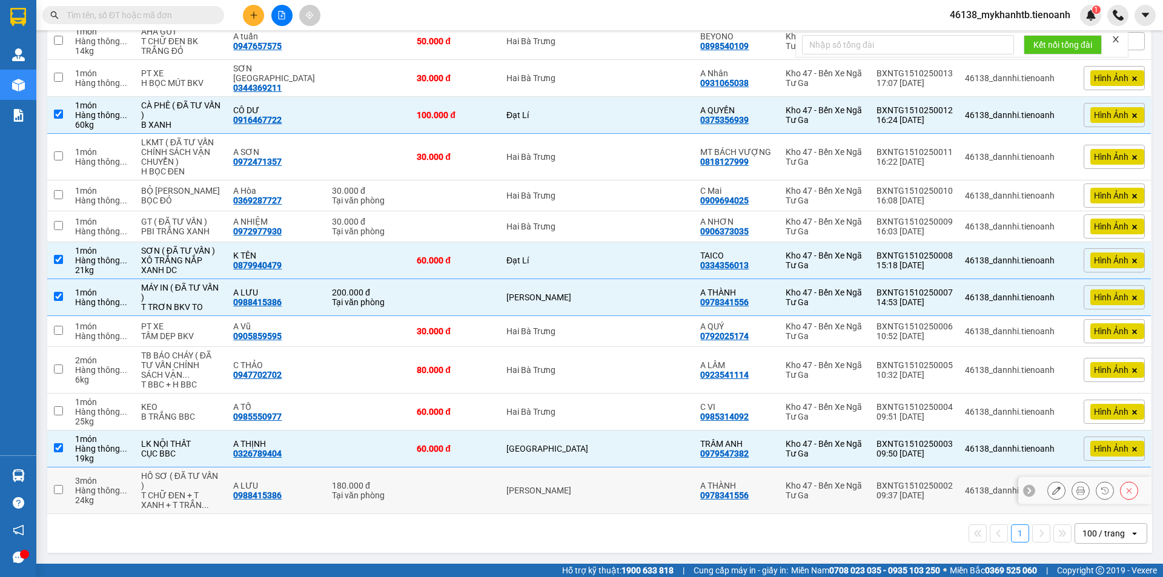
click at [572, 492] on div "[PERSON_NAME]" at bounding box center [552, 491] width 93 height 10
checkbox input "true"
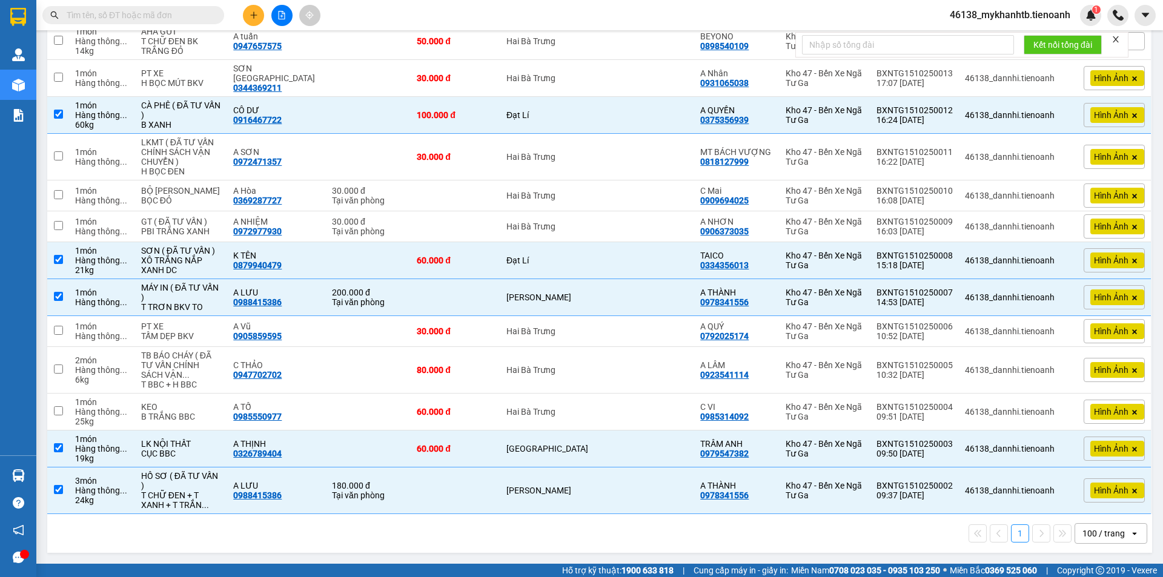
scroll to position [0, 0]
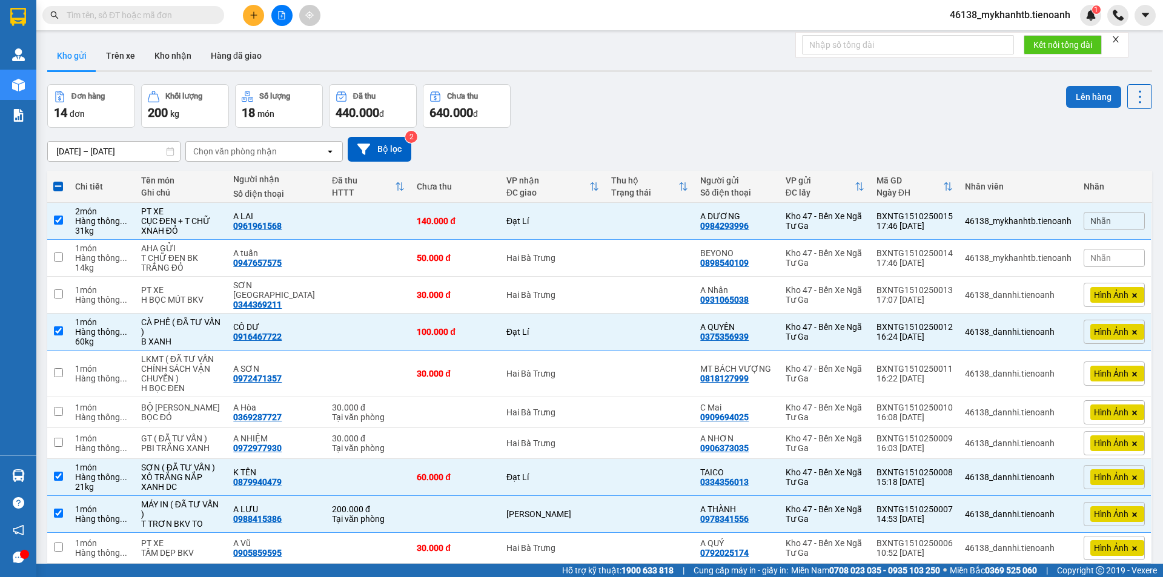
click at [1086, 91] on button "Lên hàng" at bounding box center [1093, 97] width 55 height 22
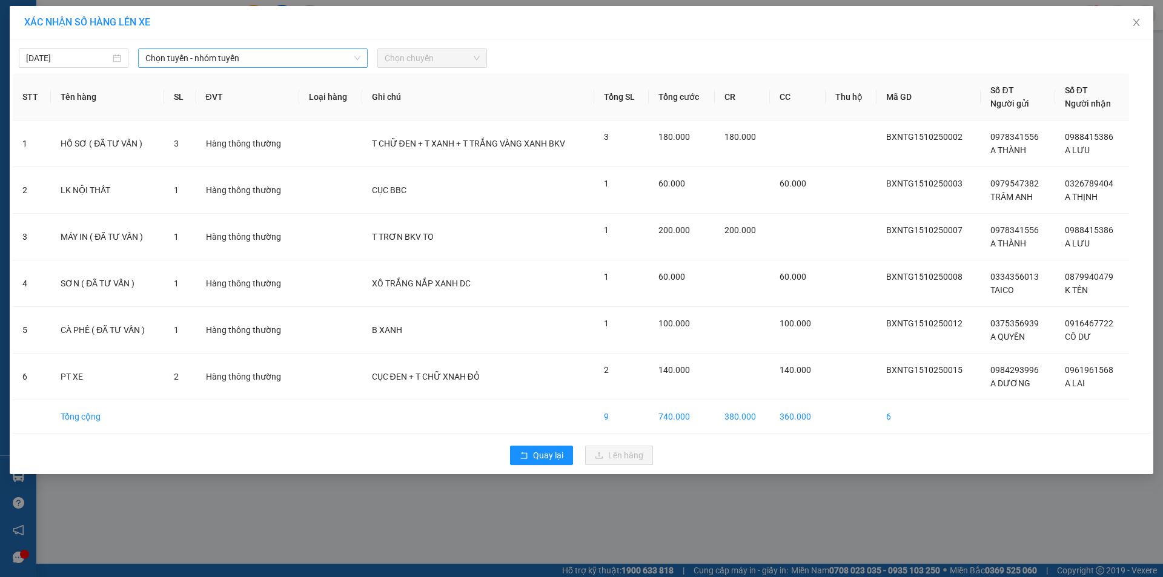
click at [236, 54] on span "Chọn tuyến - nhóm tuyến" at bounding box center [252, 58] width 215 height 18
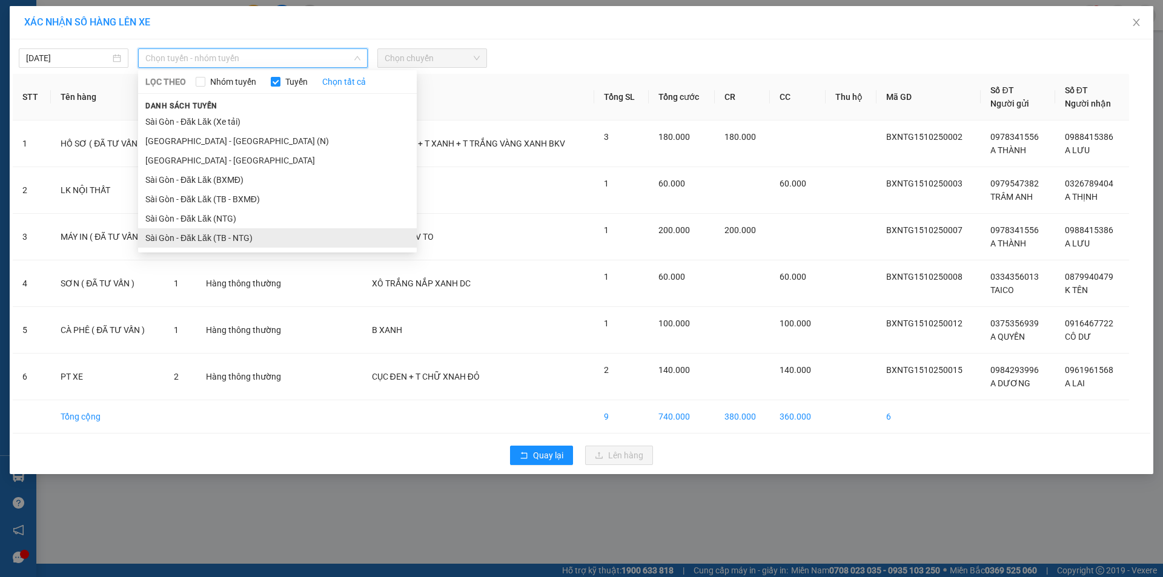
click at [277, 234] on li "Sài Gòn - Đăk Lăk (TB - NTG)" at bounding box center [277, 237] width 279 height 19
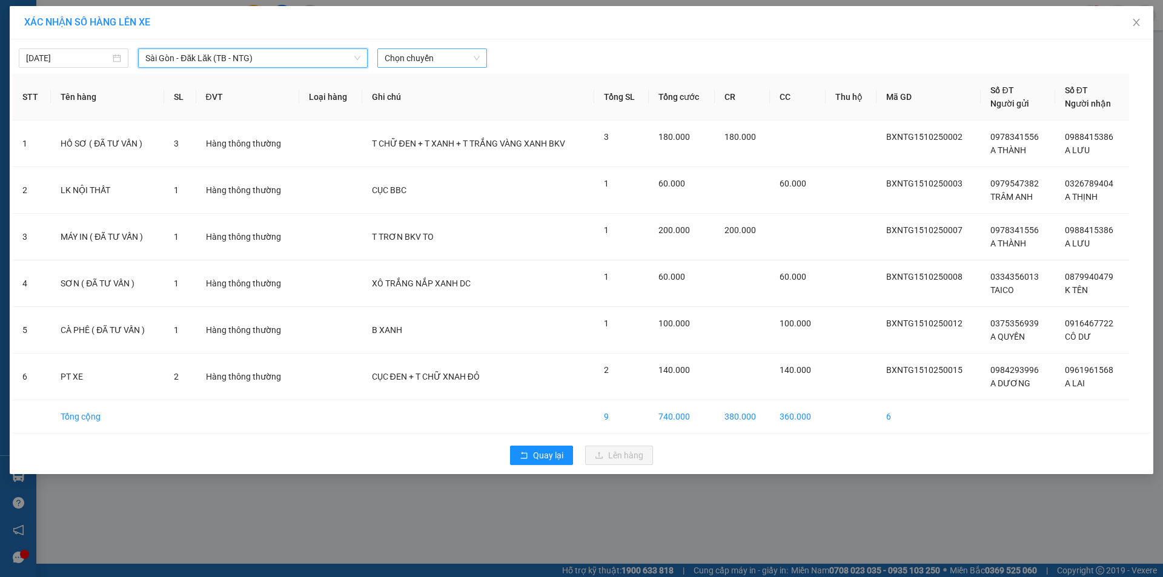
click at [456, 59] on span "Chọn chuyến" at bounding box center [431, 58] width 95 height 18
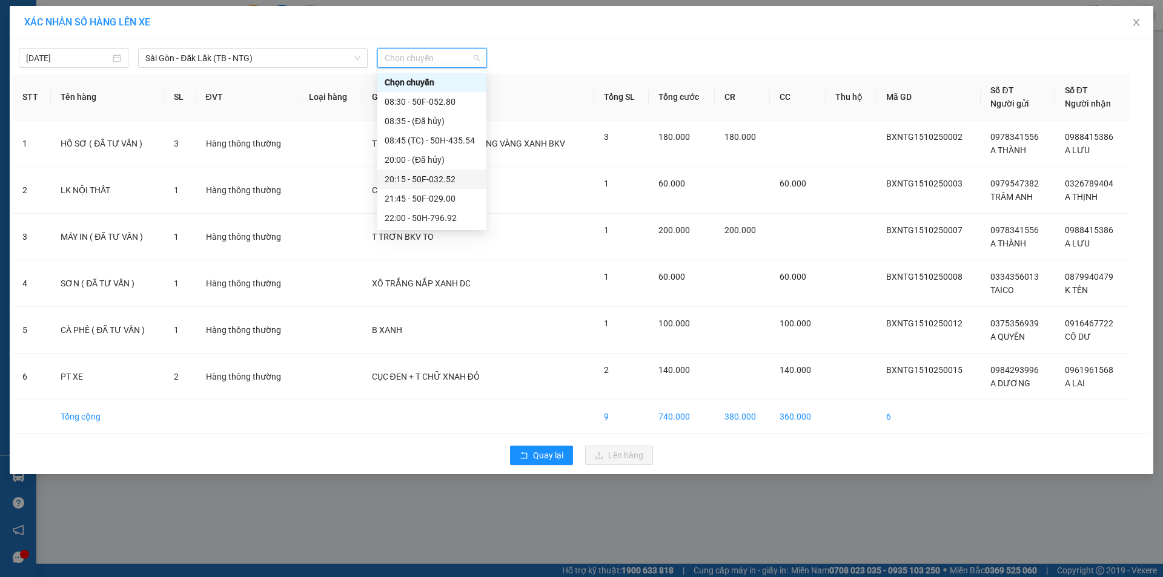
click at [466, 174] on div "20:15 - 50F-032.52" at bounding box center [431, 179] width 94 height 13
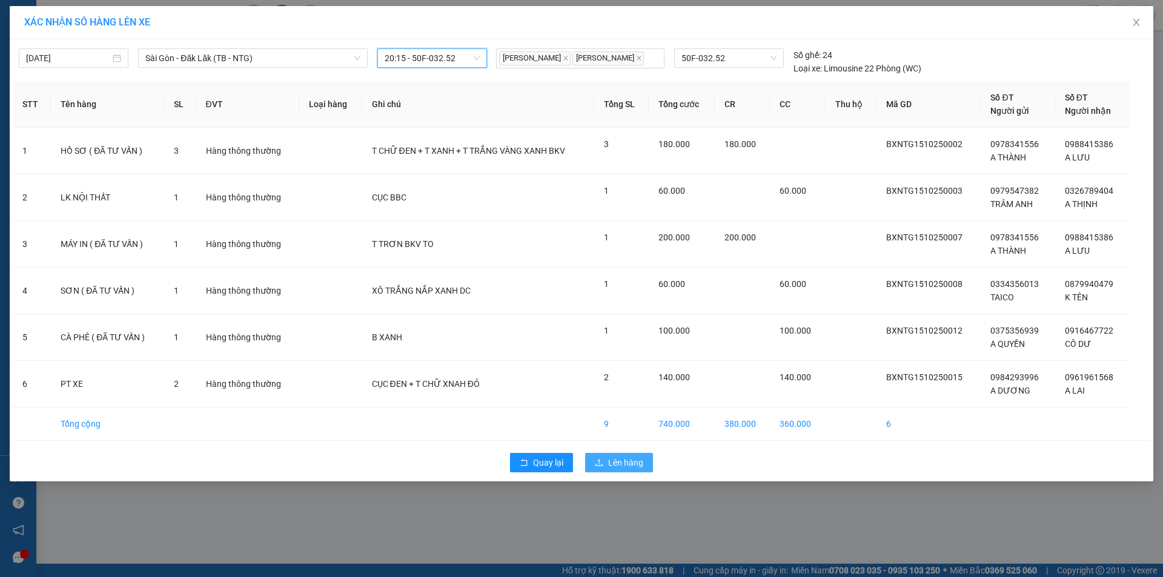
click at [645, 458] on button "Lên hàng" at bounding box center [619, 462] width 68 height 19
